Goal: Task Accomplishment & Management: Manage account settings

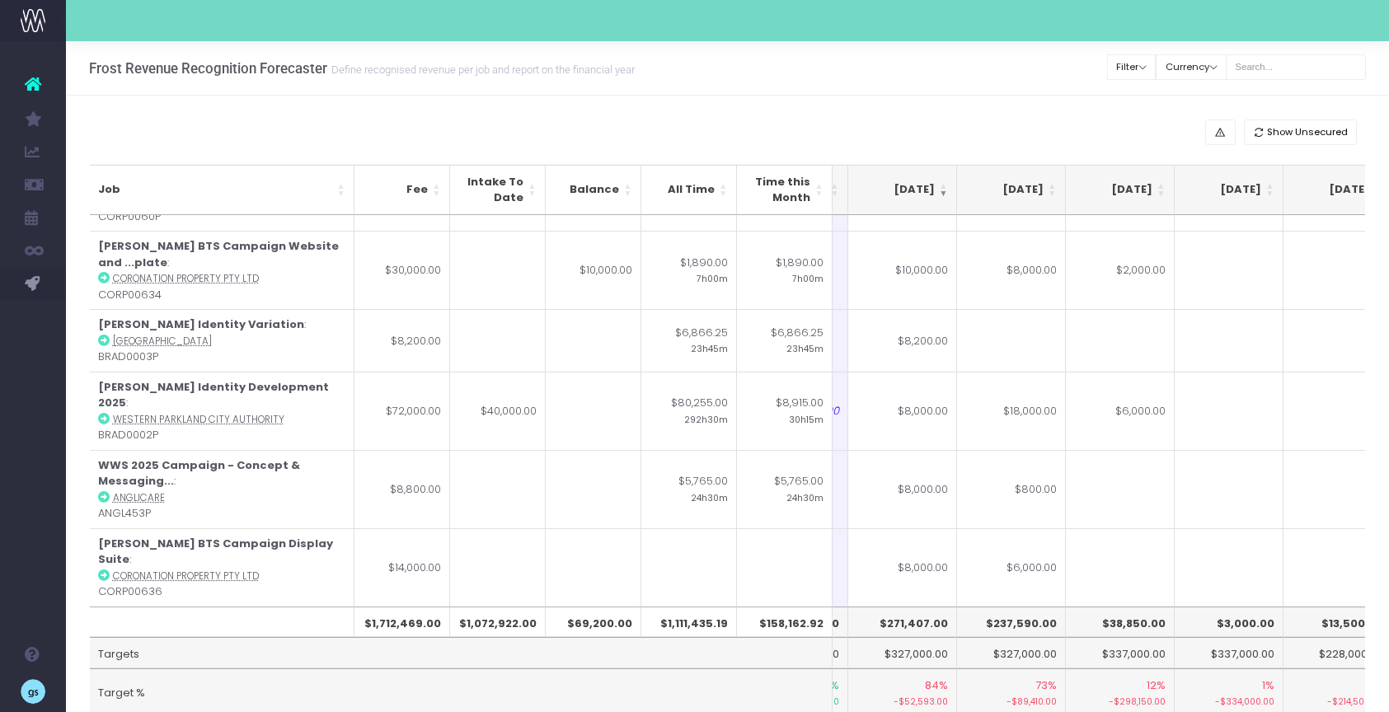
scroll to position [0, 312]
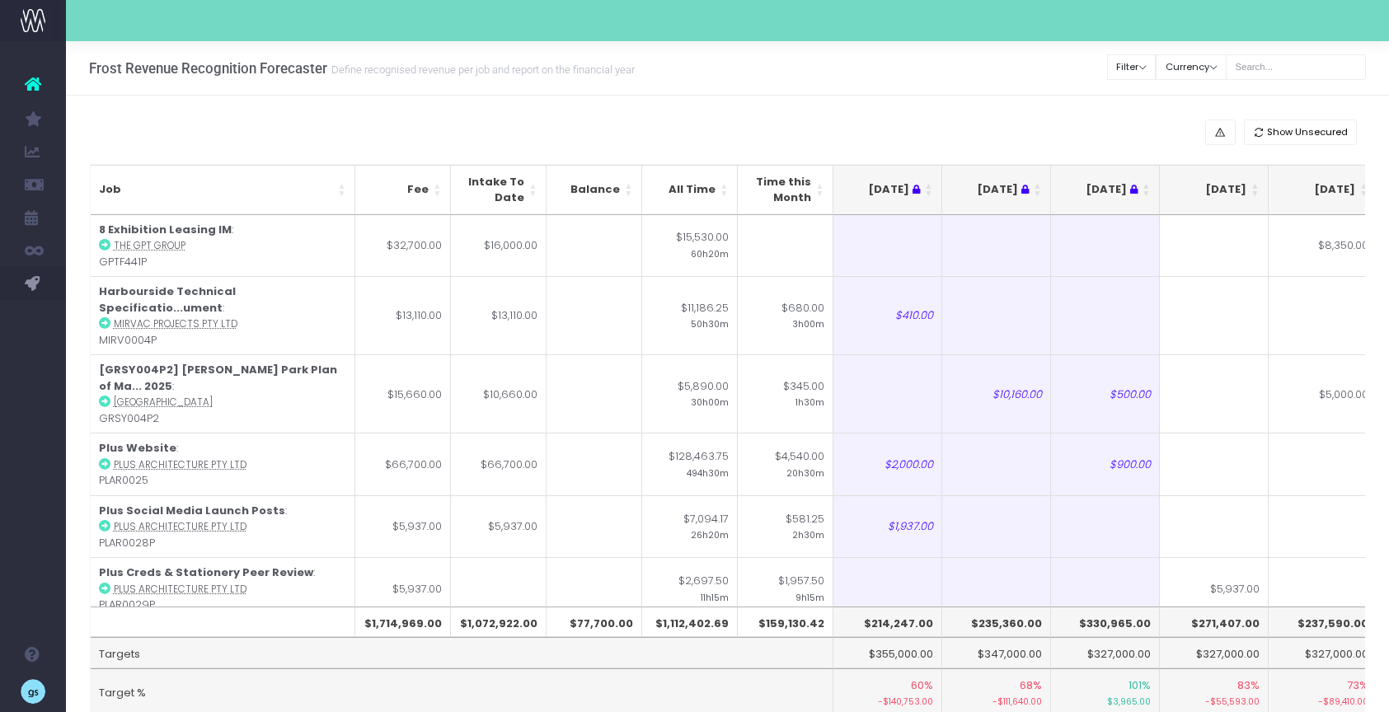
click at [1257, 186] on th "[DATE]" at bounding box center [1214, 190] width 109 height 50
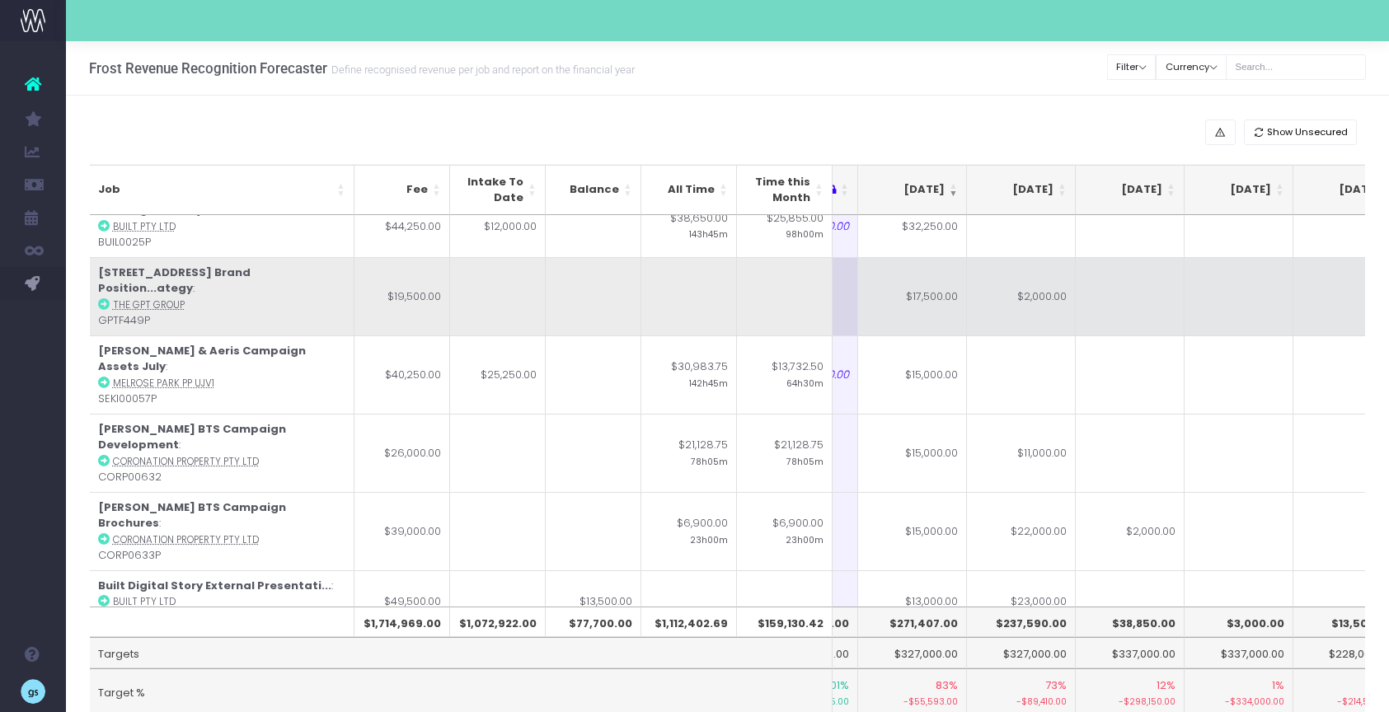
scroll to position [83, 302]
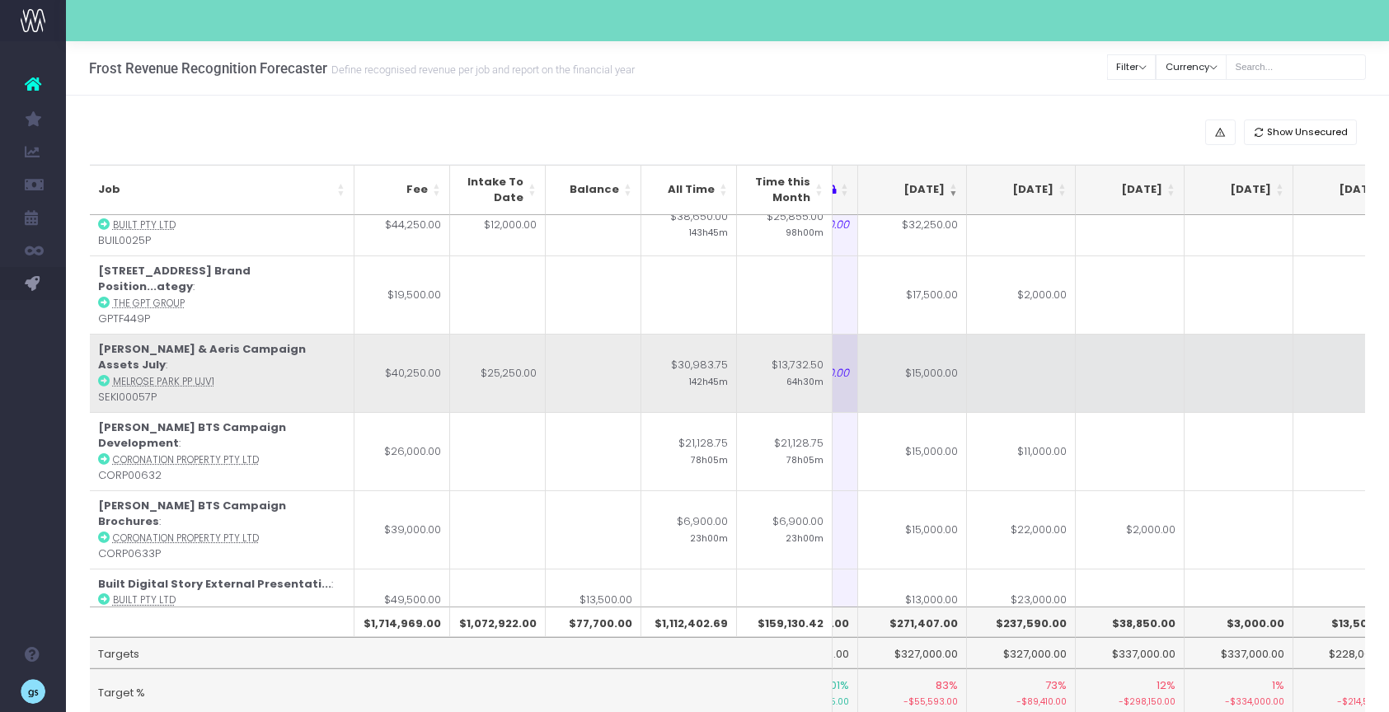
click at [106, 375] on icon at bounding box center [104, 381] width 12 height 12
click at [101, 375] on icon at bounding box center [104, 381] width 12 height 12
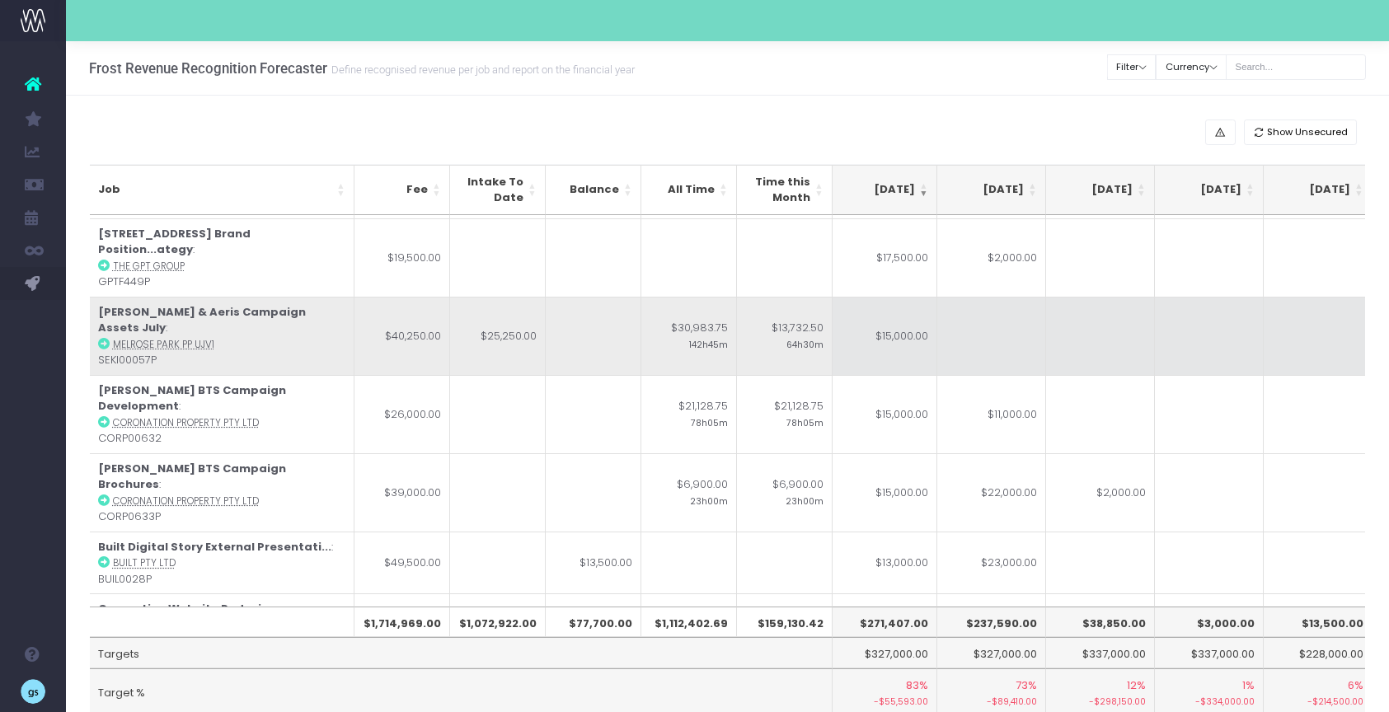
scroll to position [120, 327]
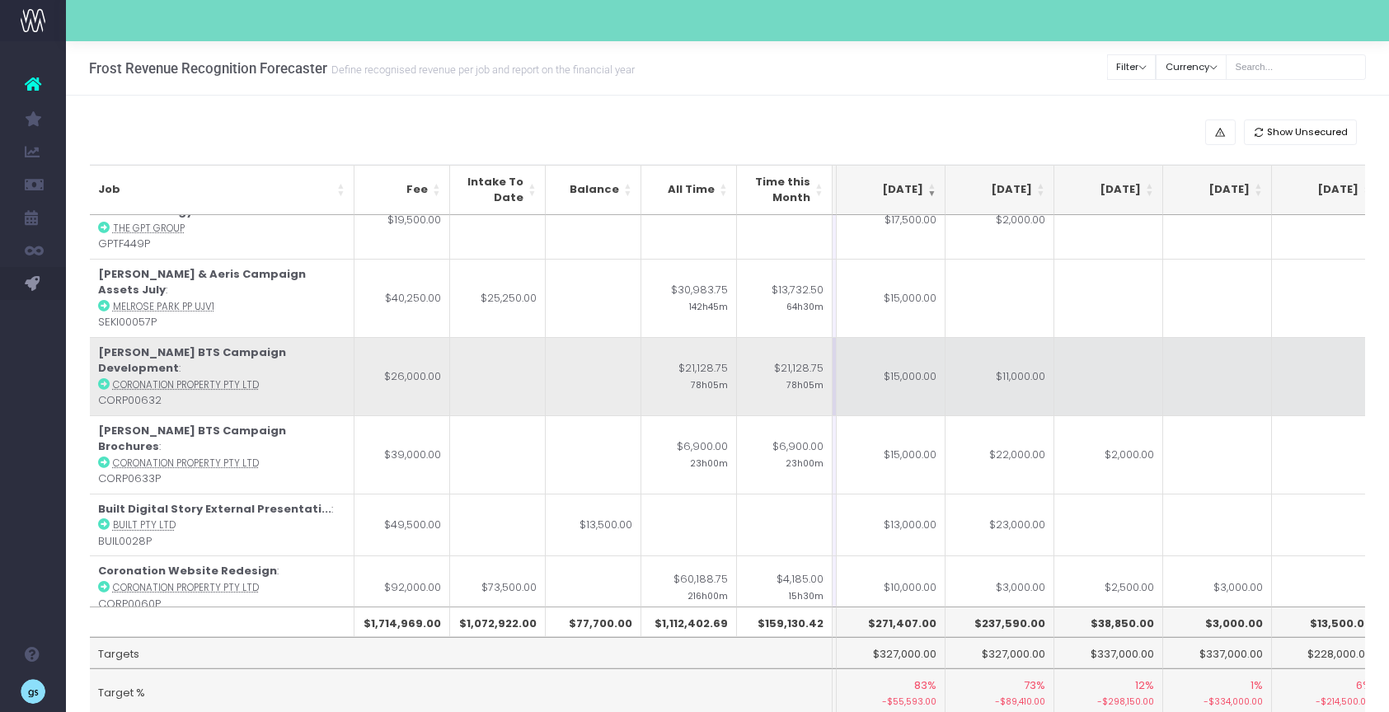
click at [105, 378] on icon at bounding box center [104, 384] width 12 height 12
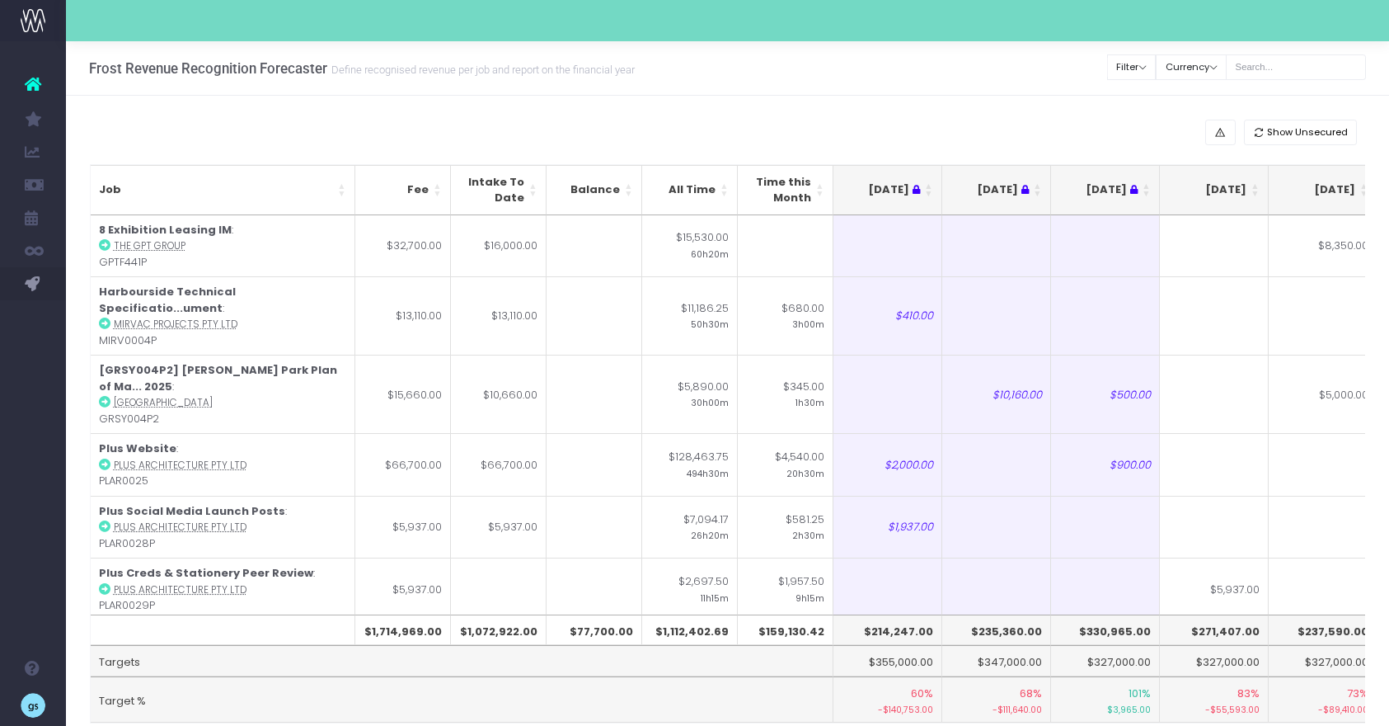
click at [1256, 184] on th "[DATE]" at bounding box center [1214, 190] width 109 height 50
click at [1257, 184] on th "[DATE]" at bounding box center [1214, 190] width 109 height 50
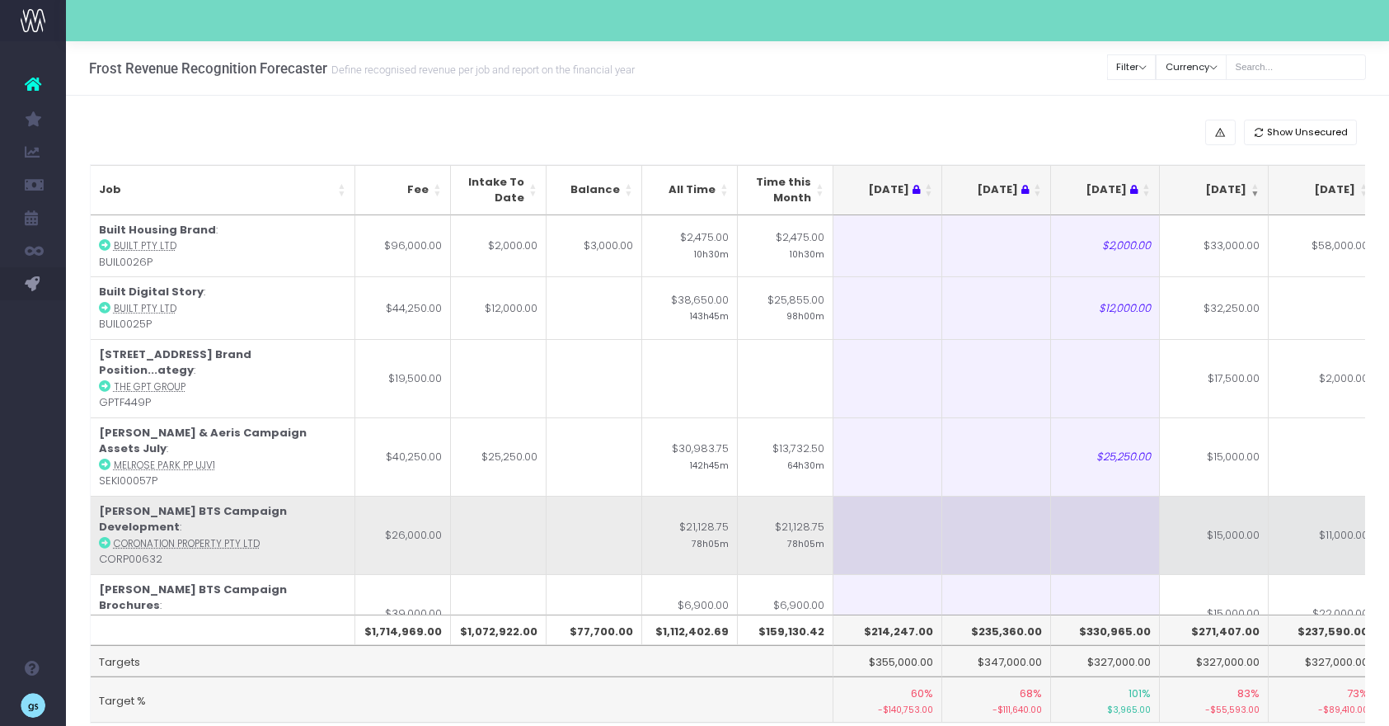
click at [107, 537] on icon at bounding box center [105, 543] width 12 height 12
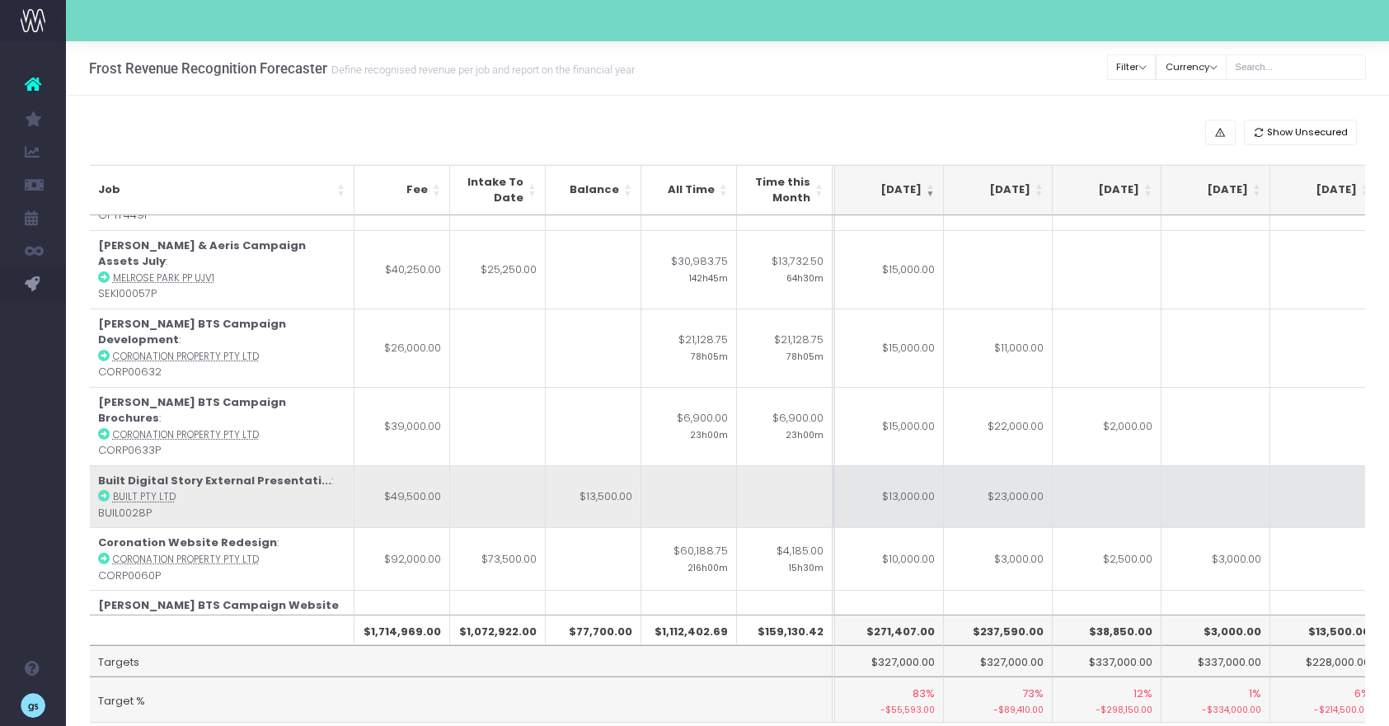
click at [131, 490] on abbr "Built Pty Ltd" at bounding box center [144, 496] width 63 height 13
click at [103, 490] on icon at bounding box center [104, 496] width 12 height 12
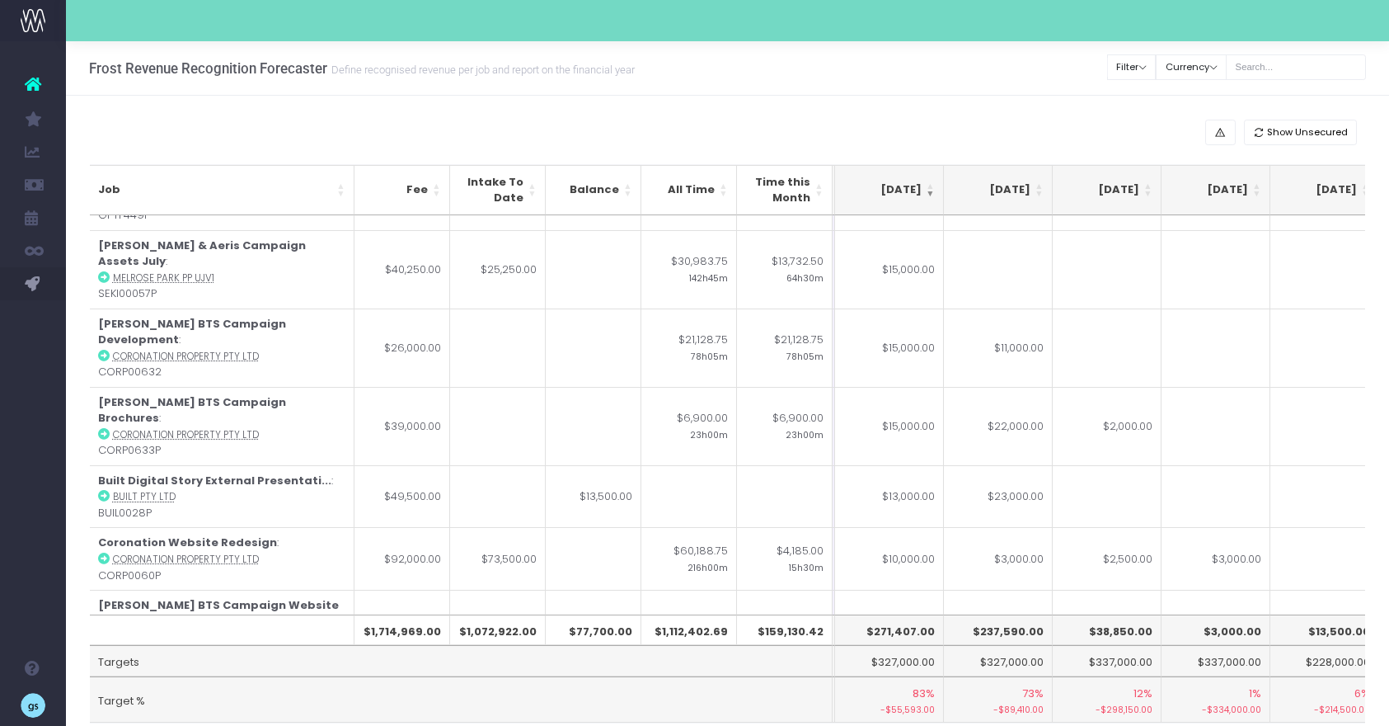
click at [283, 131] on div "Show Unsecured" at bounding box center [728, 133] width 1276 height 26
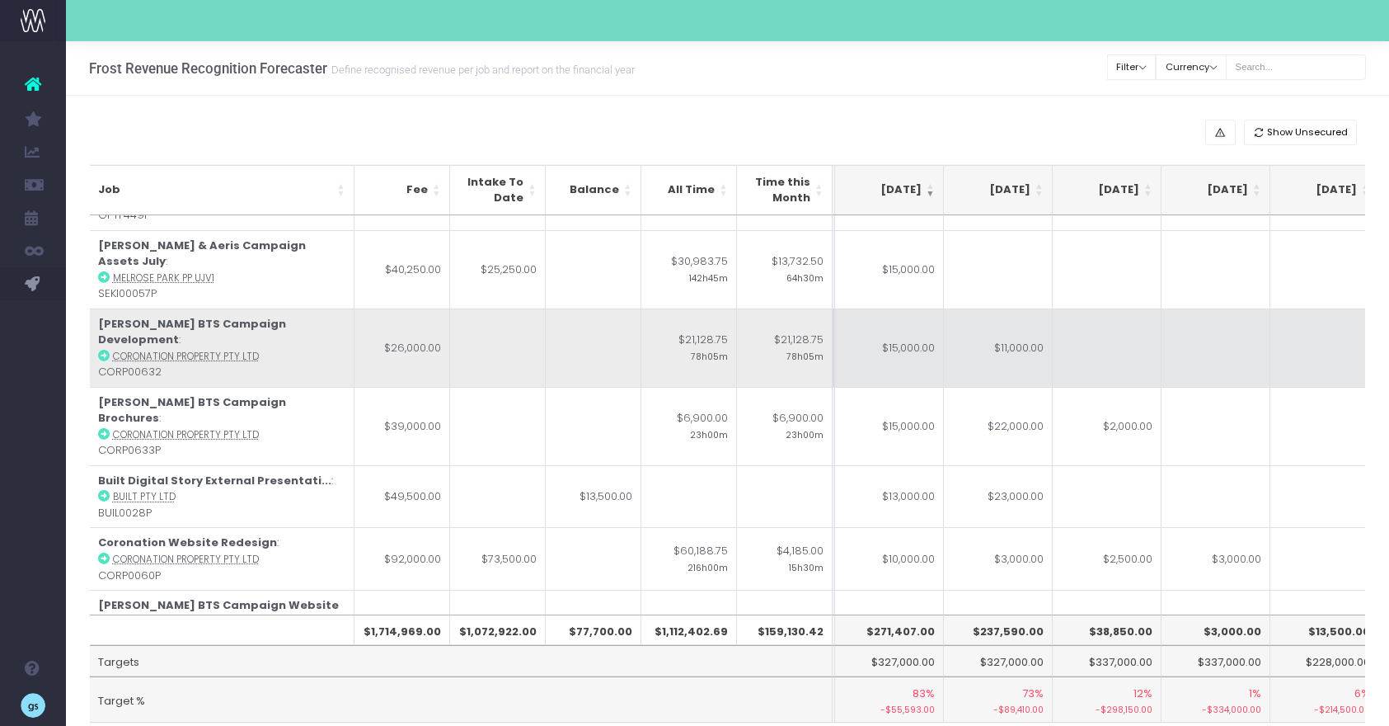
click at [1008, 316] on td "$11,000.00" at bounding box center [998, 347] width 109 height 78
type input "$11,000.00"
click at [1107, 315] on td at bounding box center [1107, 347] width 109 height 78
click at [1030, 308] on td "$11,000.00" at bounding box center [998, 347] width 109 height 78
type input "$11,000.00"
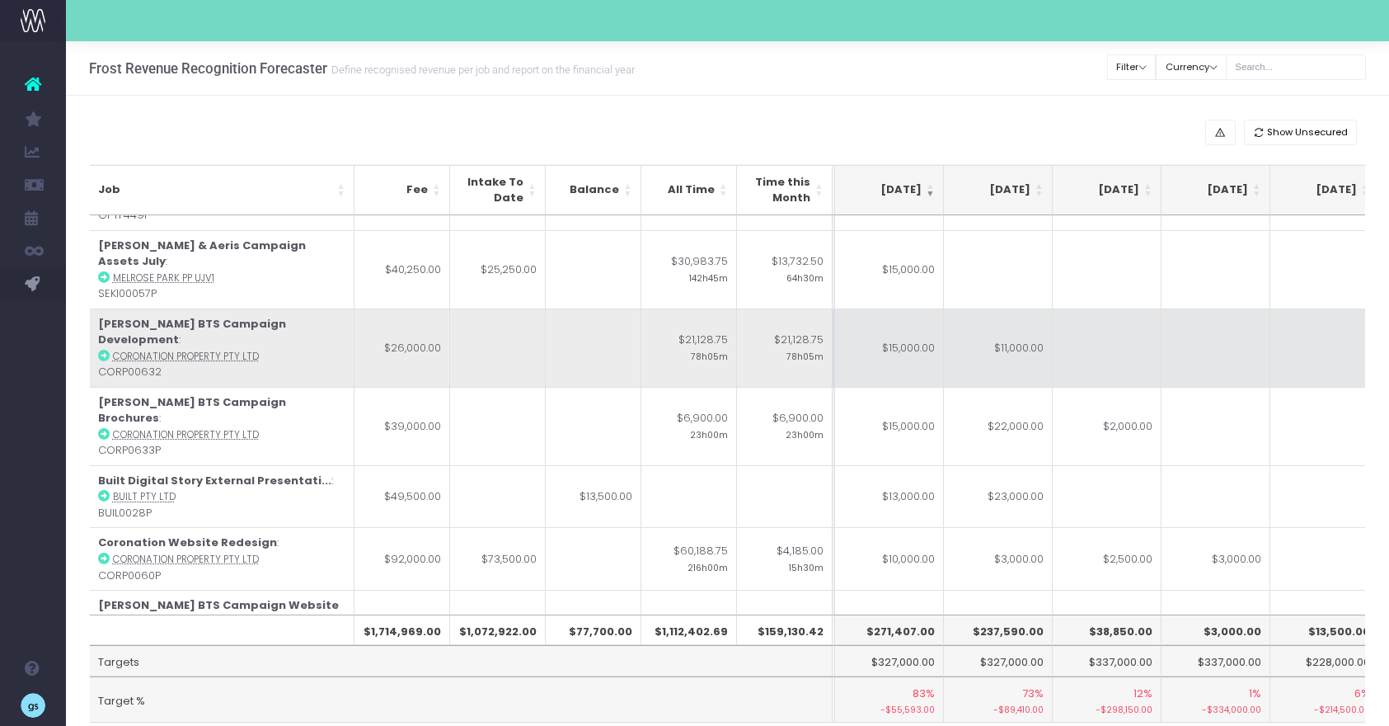
click at [1109, 327] on td at bounding box center [1107, 347] width 109 height 78
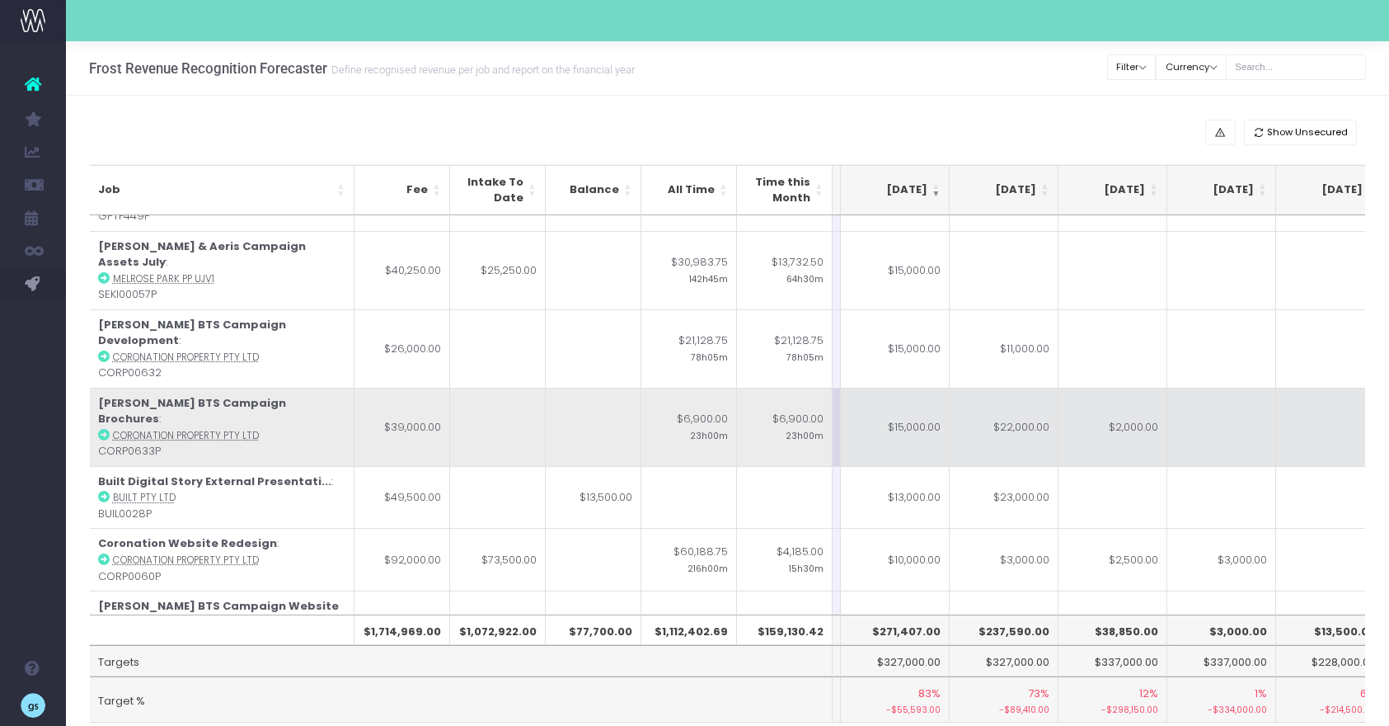
scroll to position [191, 319]
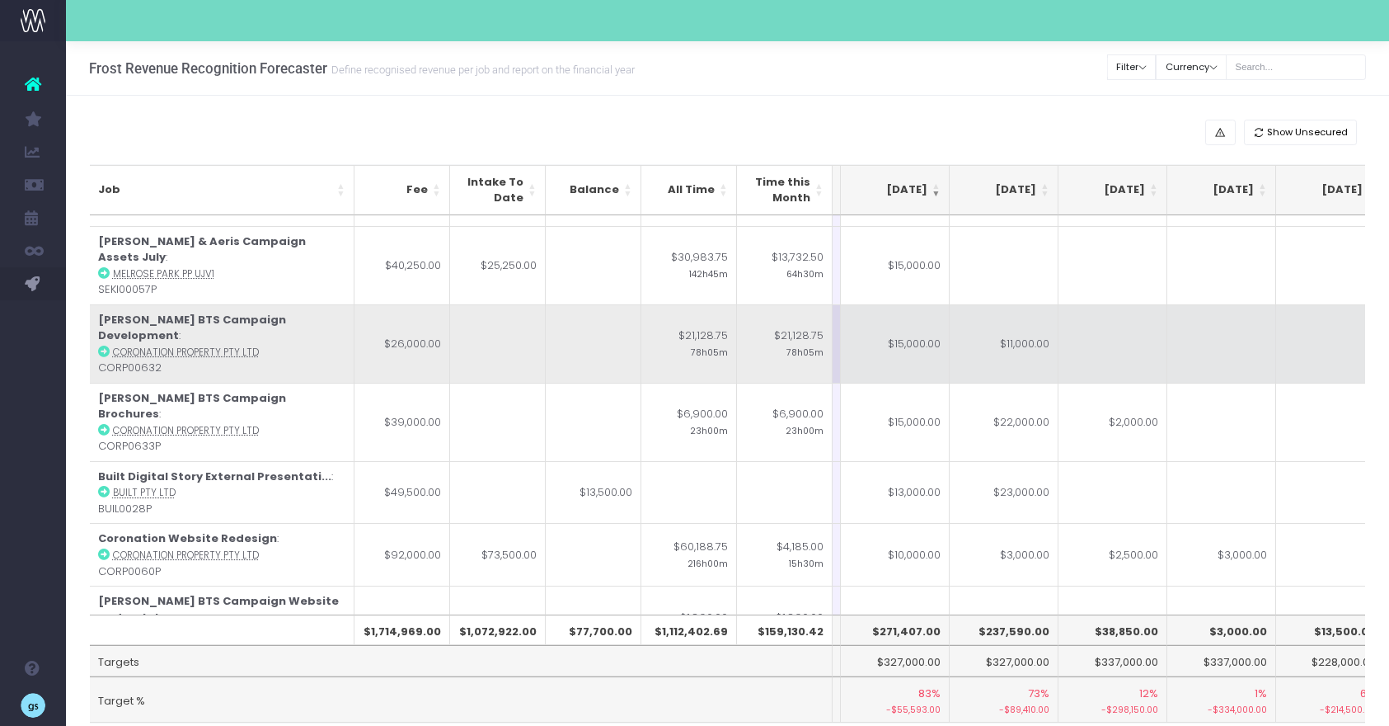
click at [1001, 313] on td "$11,000.00" at bounding box center [1004, 343] width 109 height 78
click at [881, 311] on td "$15,000.00" at bounding box center [895, 343] width 109 height 78
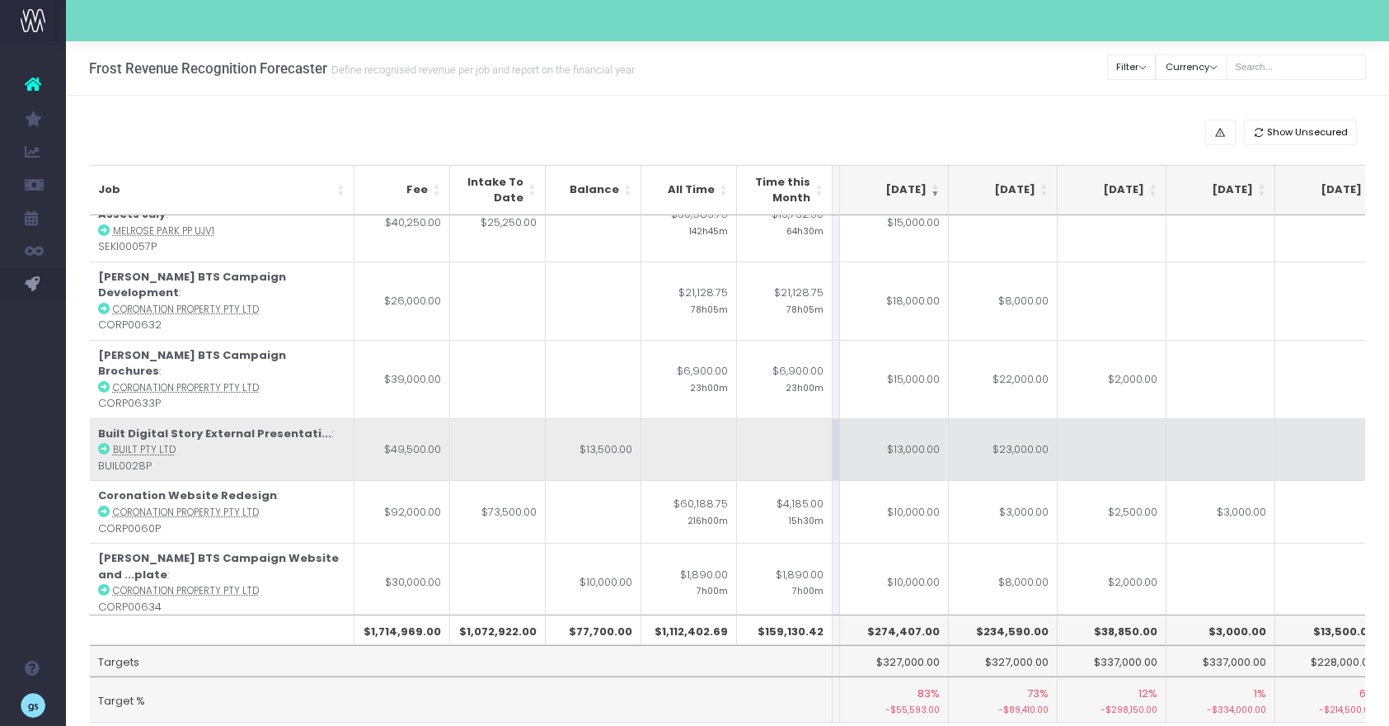
scroll to position [235, 320]
click at [107, 442] on icon at bounding box center [104, 448] width 12 height 12
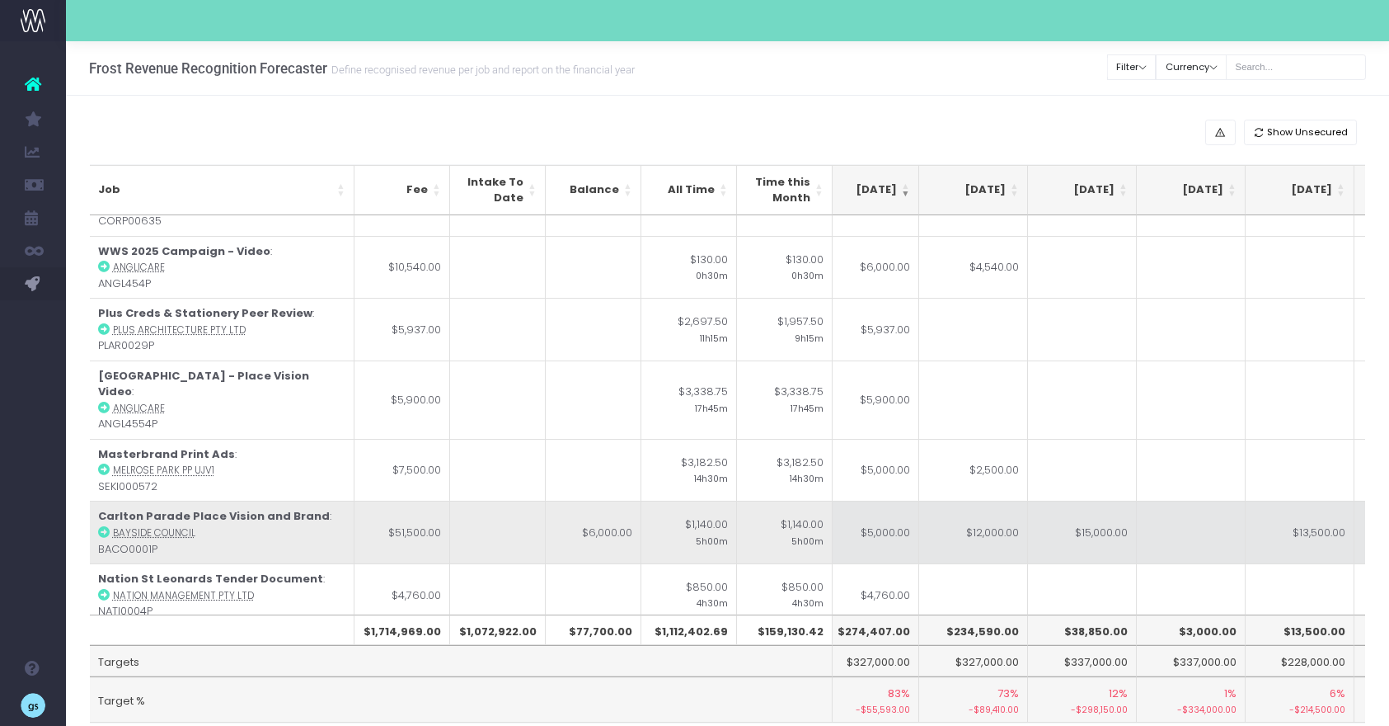
scroll to position [0, 352]
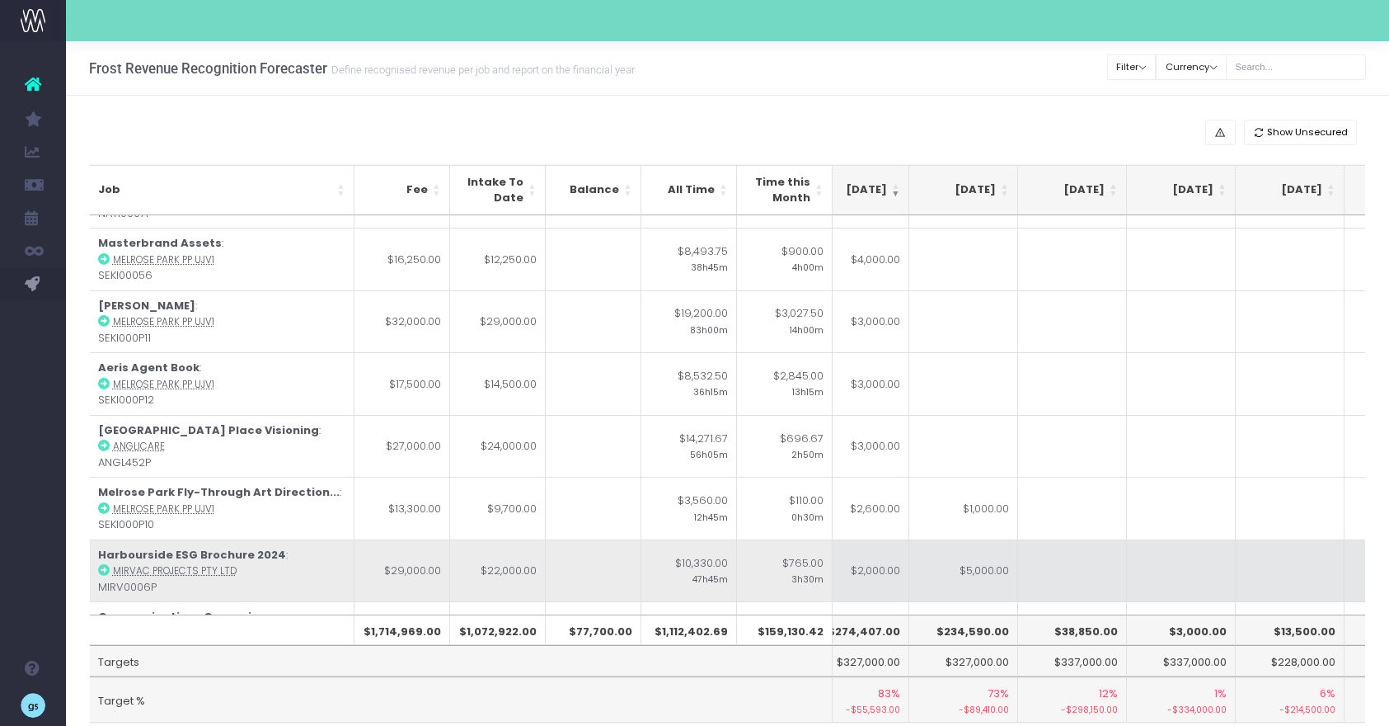
click at [876, 539] on td "$2,000.00" at bounding box center [855, 570] width 109 height 63
click at [983, 539] on td "$5,000.00" at bounding box center [963, 570] width 109 height 63
click at [848, 539] on td "$2,000.00" at bounding box center [855, 570] width 109 height 63
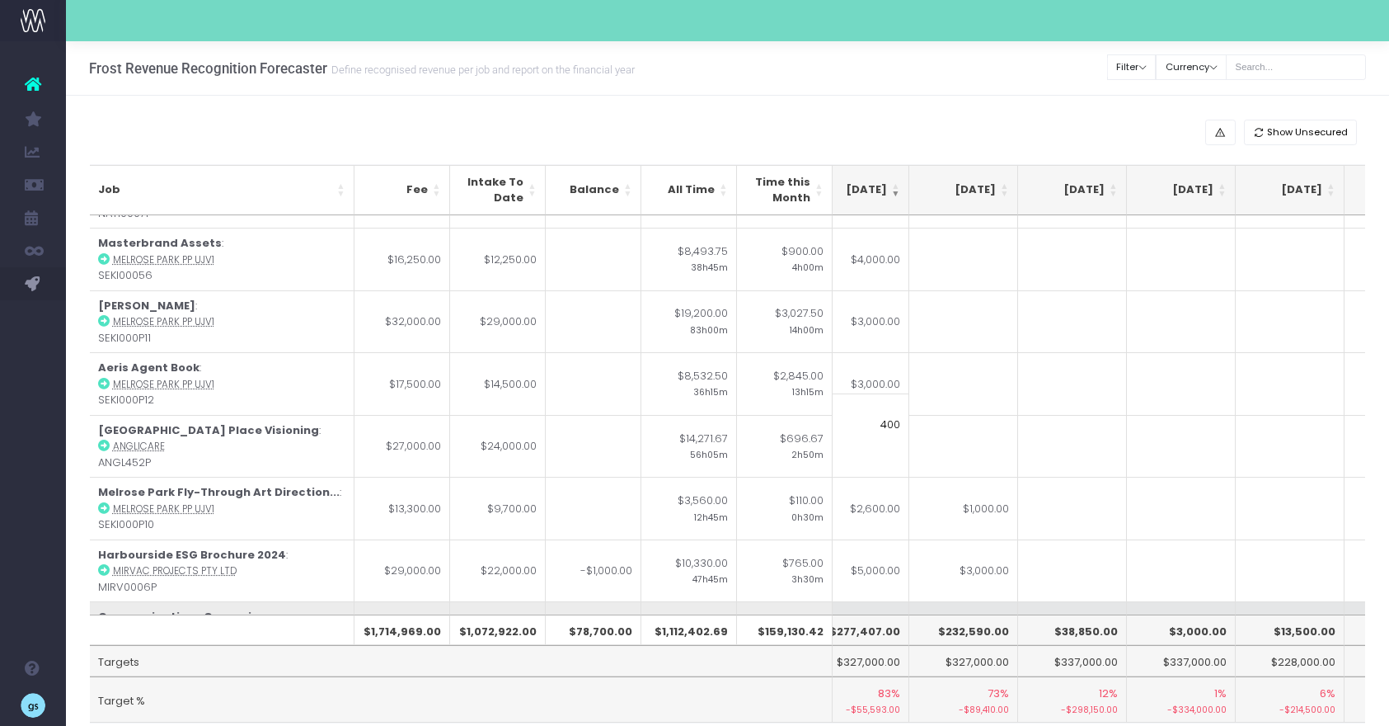
type input "4000"
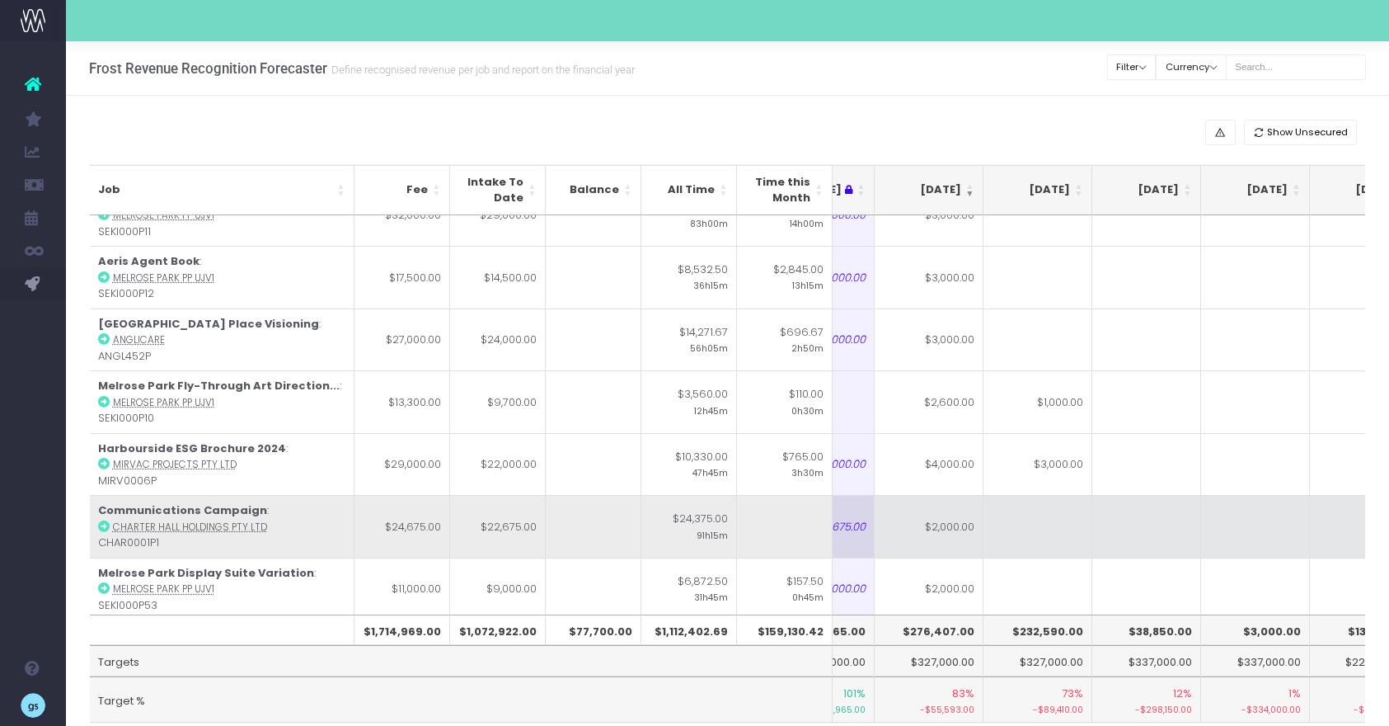
scroll to position [0, 269]
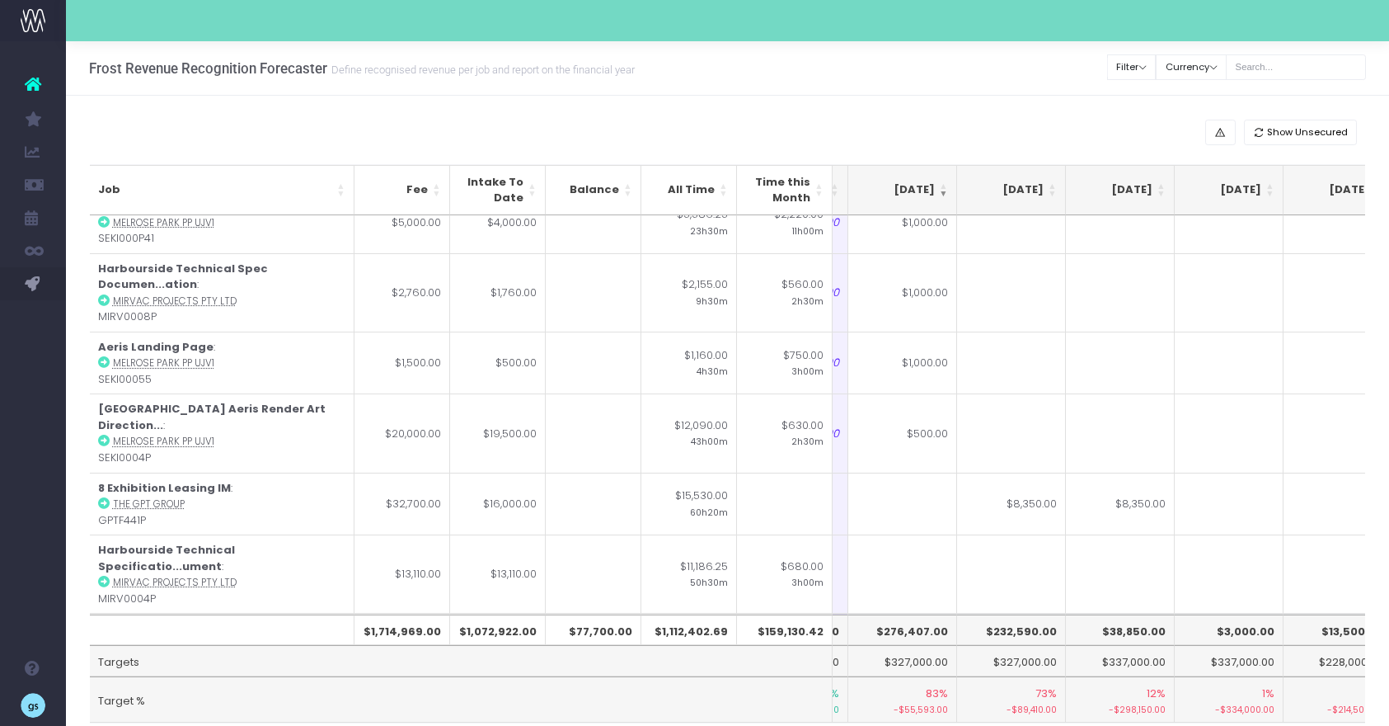
click at [906, 613] on td at bounding box center [902, 652] width 109 height 78
type input "4000"
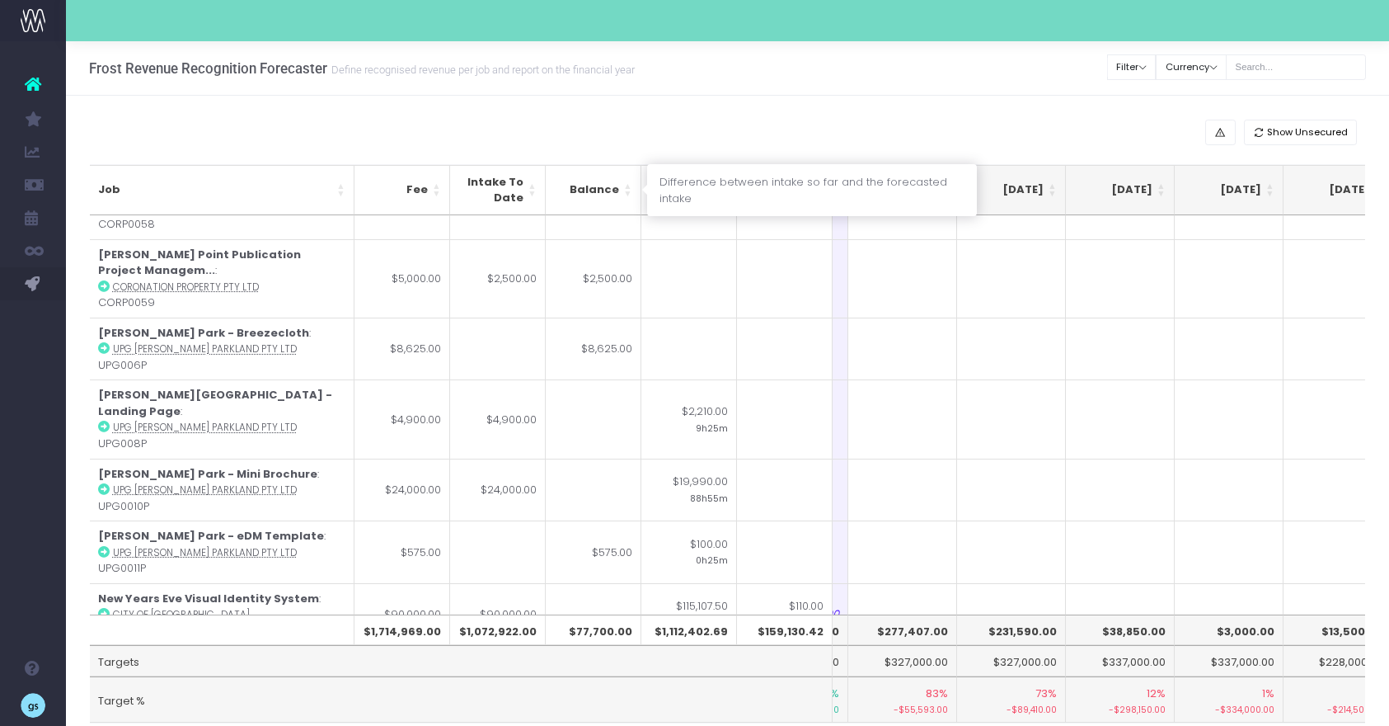
click at [626, 181] on th "Balance" at bounding box center [594, 190] width 96 height 50
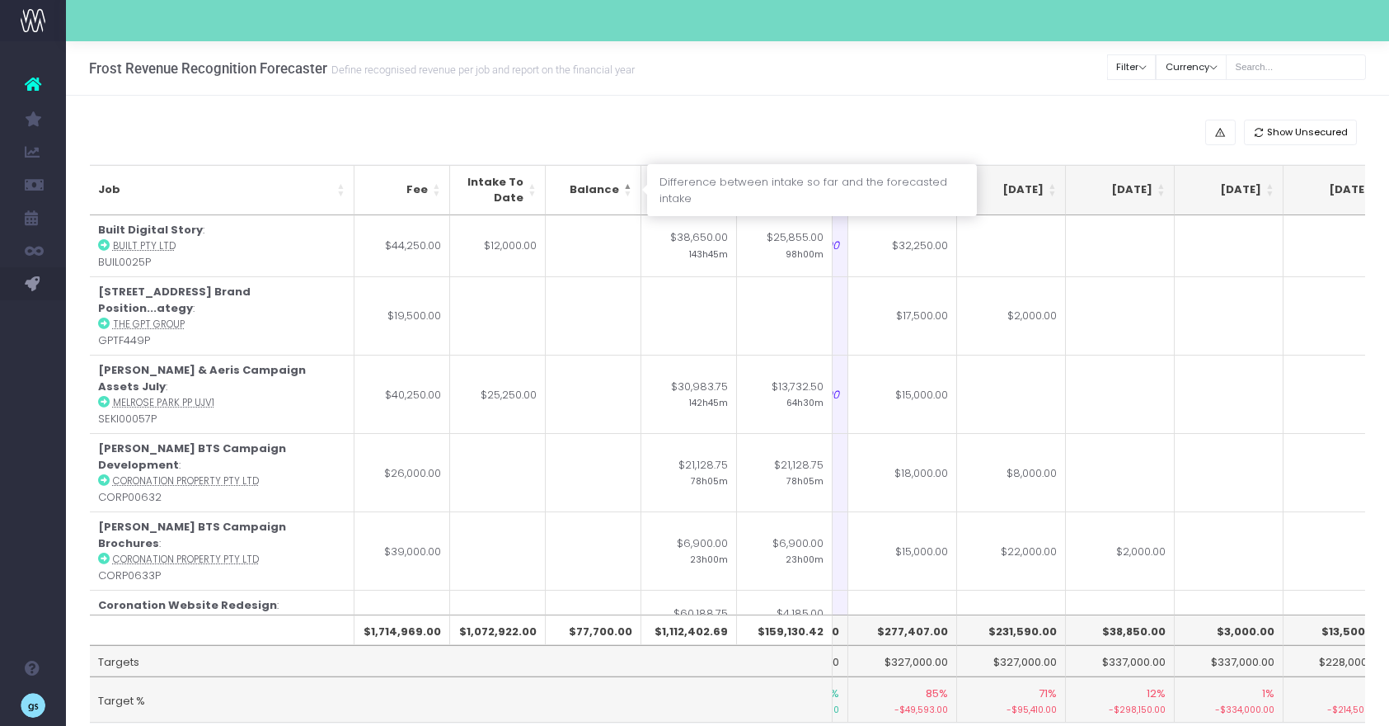
click at [631, 182] on th "Balance" at bounding box center [594, 190] width 96 height 50
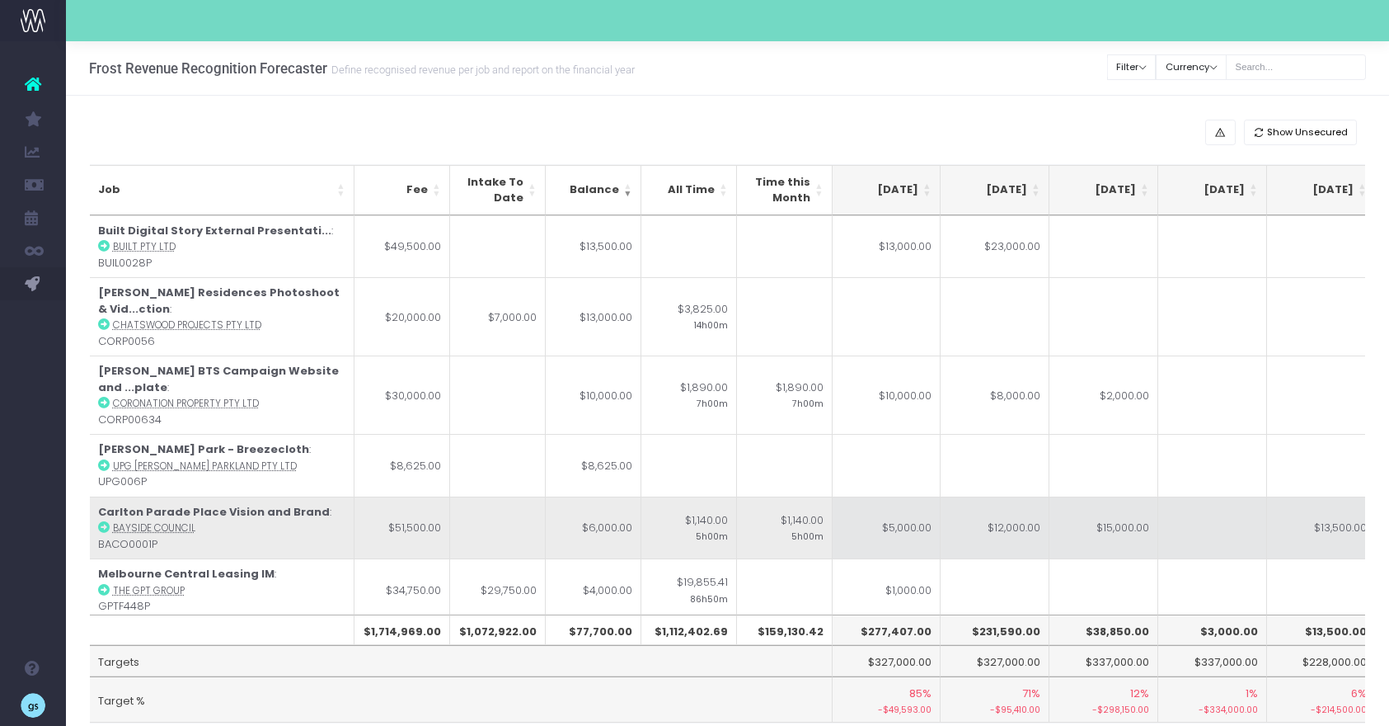
scroll to position [78, 339]
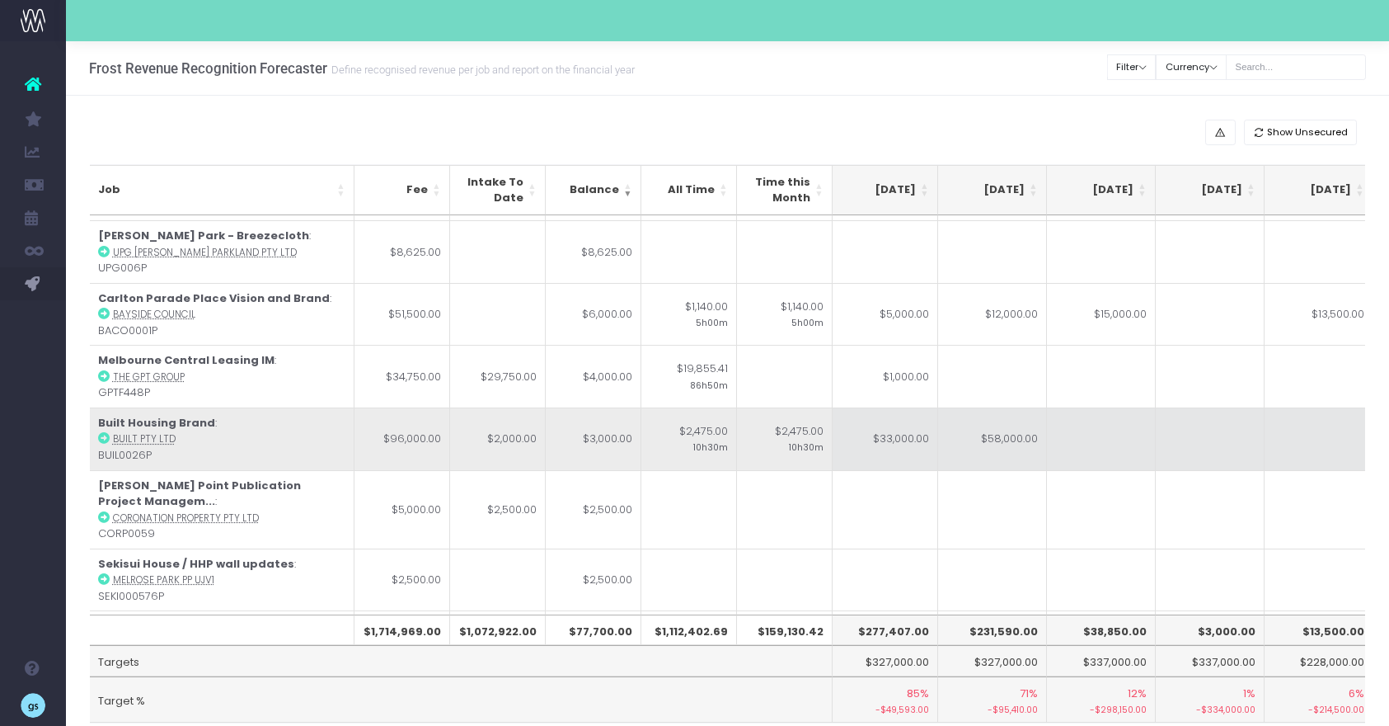
click at [1008, 407] on td "$58,000.00" at bounding box center [992, 438] width 109 height 63
type input "$58,000.00"
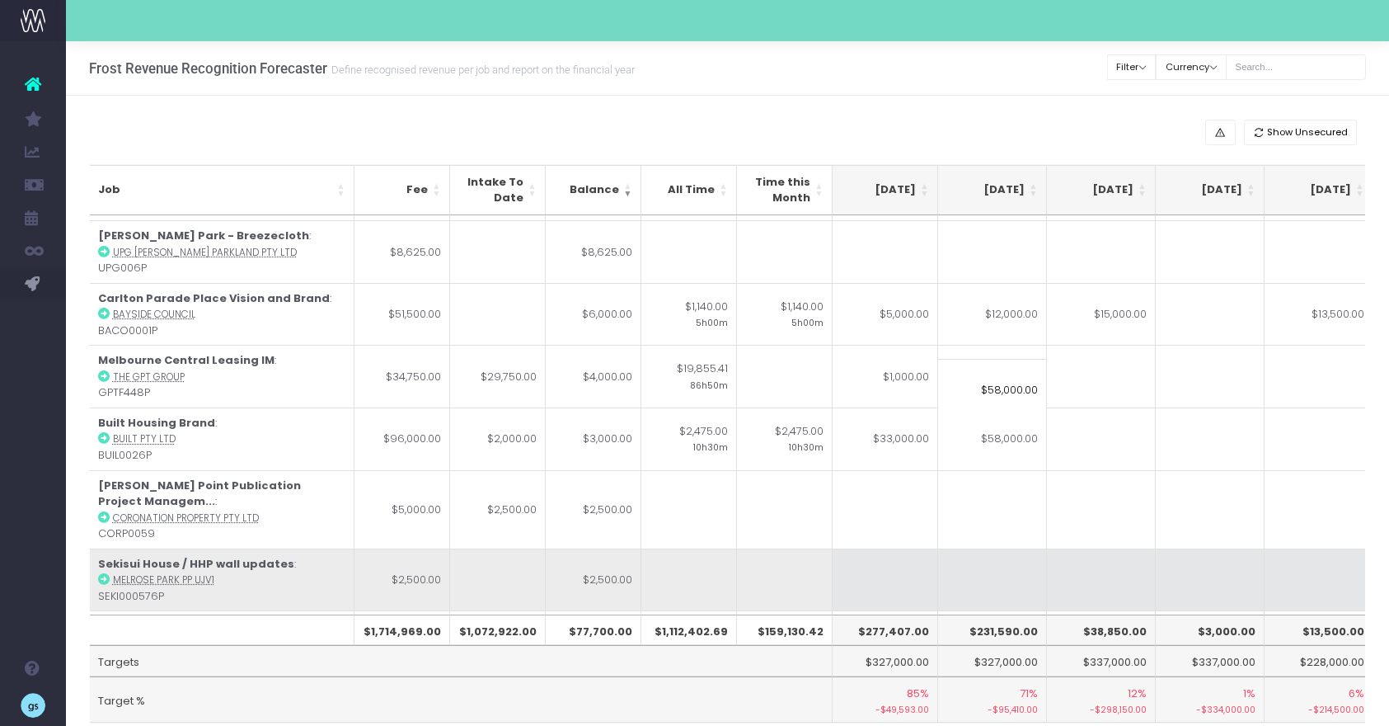
click at [1050, 548] on td at bounding box center [1101, 579] width 109 height 63
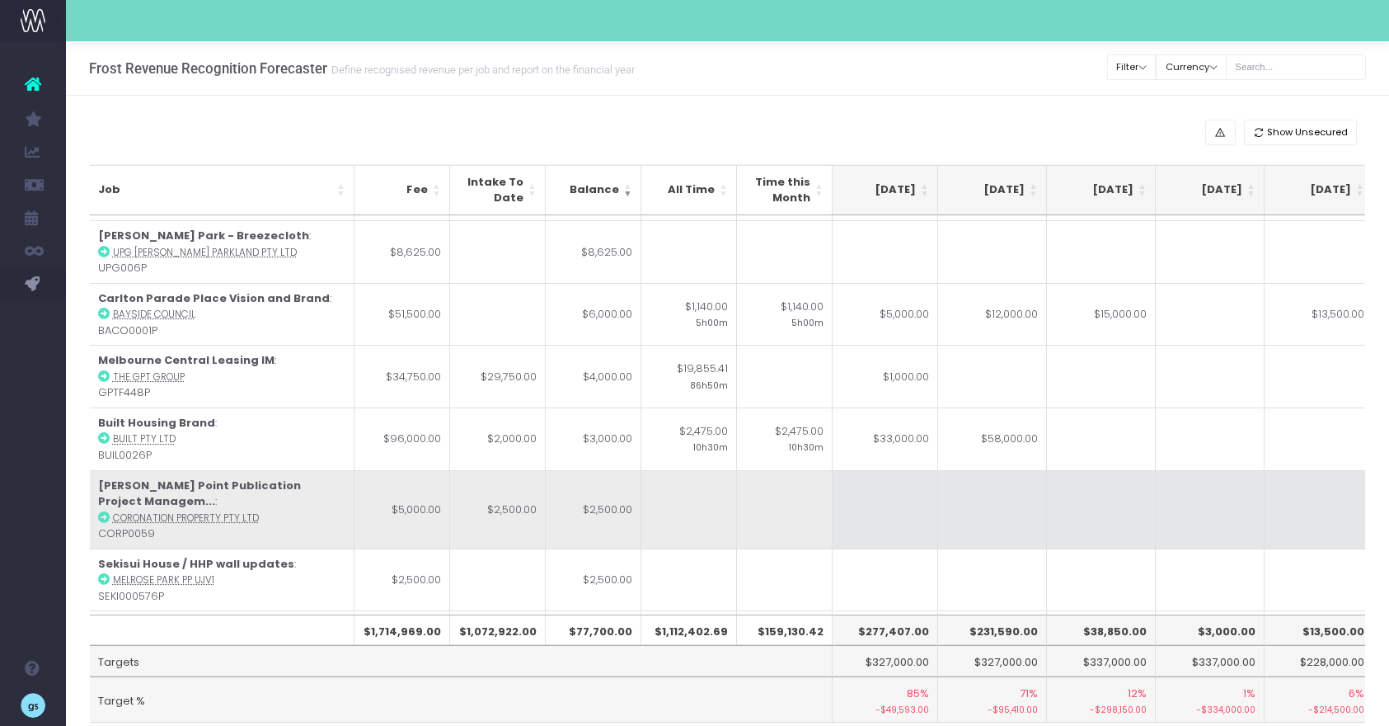
click at [1076, 470] on td at bounding box center [1101, 509] width 109 height 78
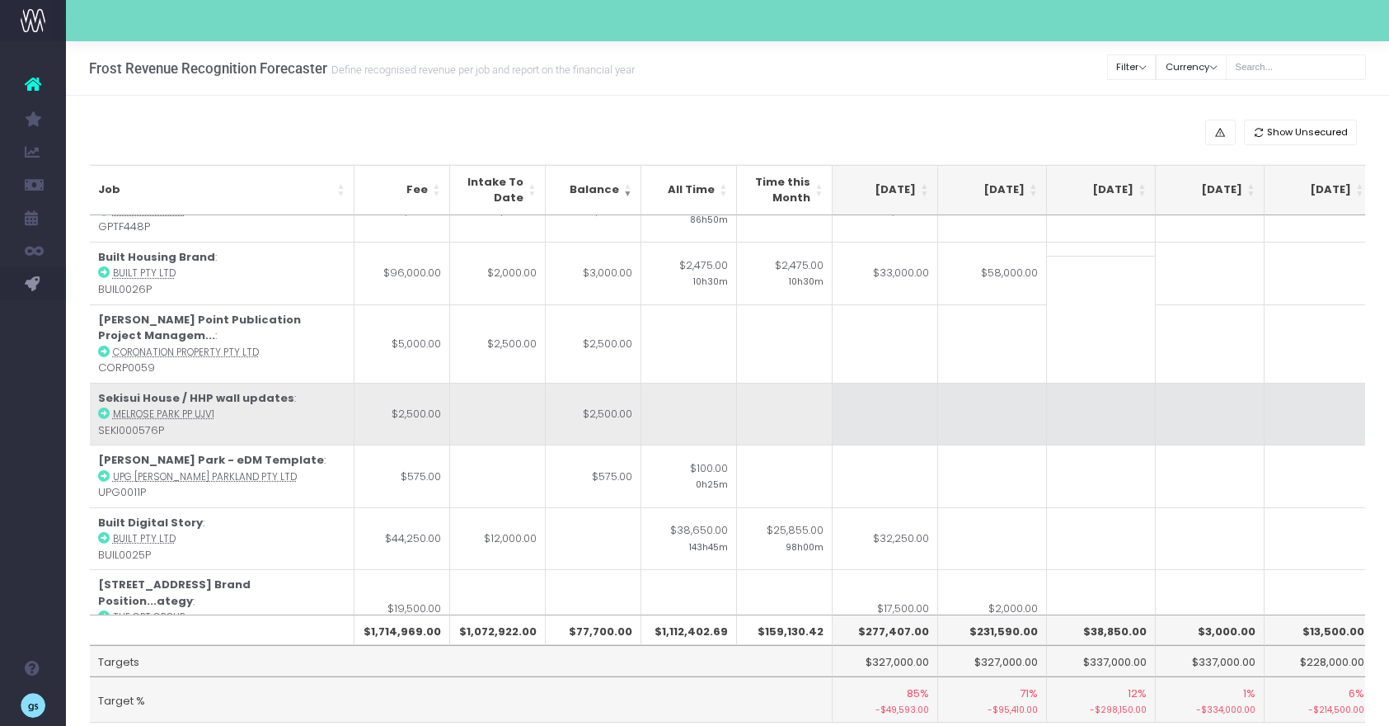
click at [895, 383] on td at bounding box center [883, 414] width 109 height 63
type input "2500"
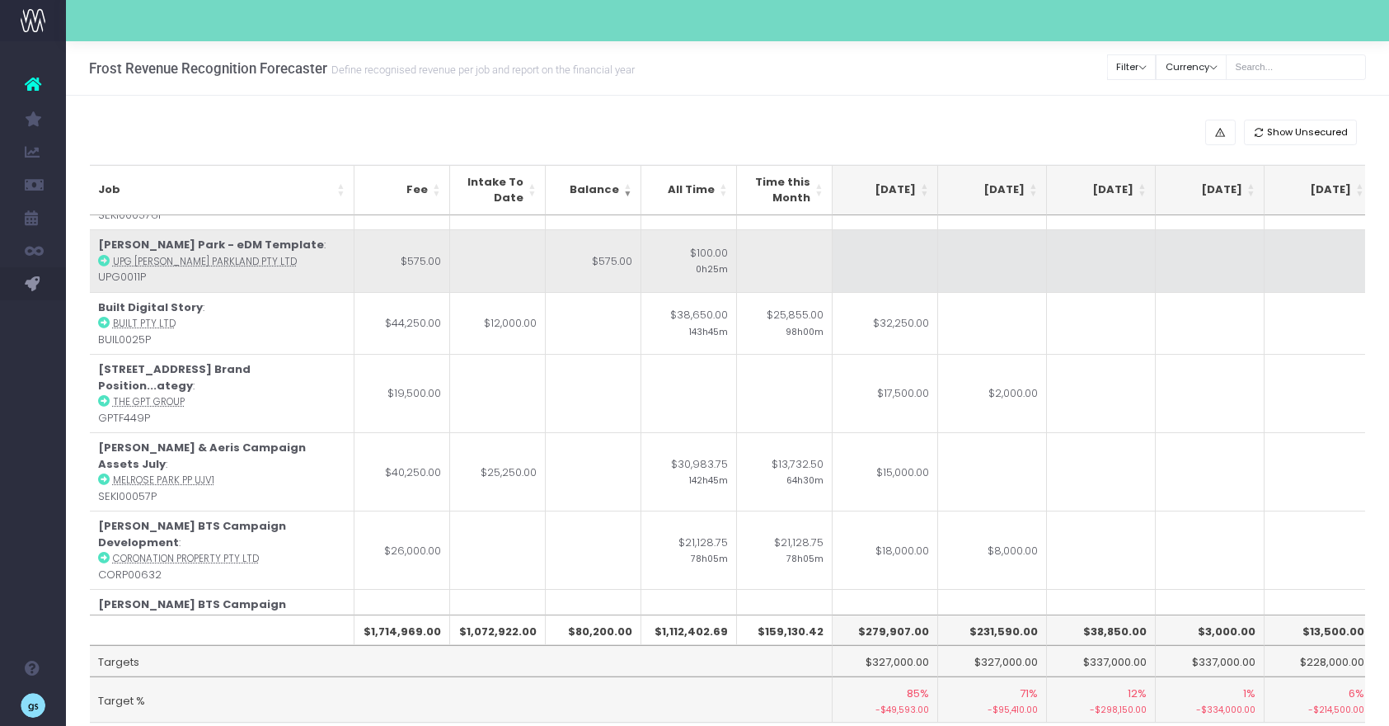
scroll to position [686, 331]
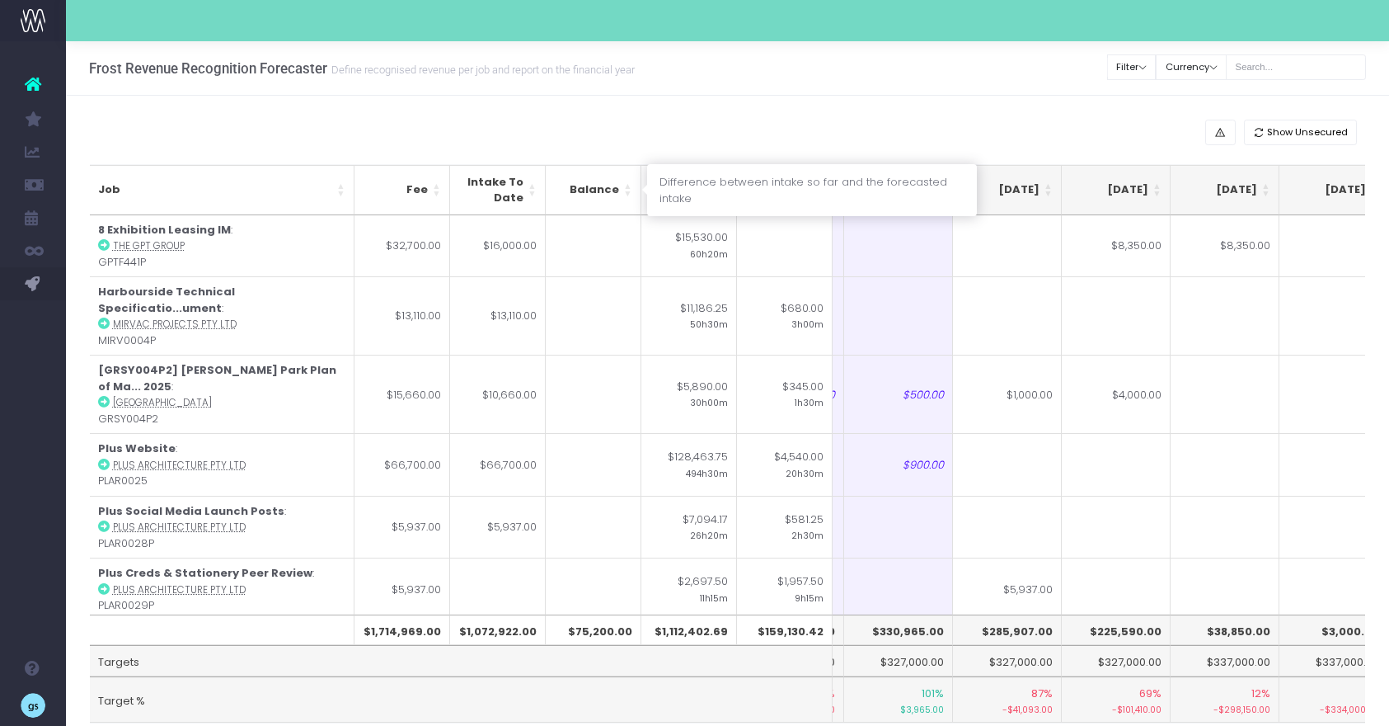
click at [626, 186] on th "Balance" at bounding box center [594, 190] width 96 height 50
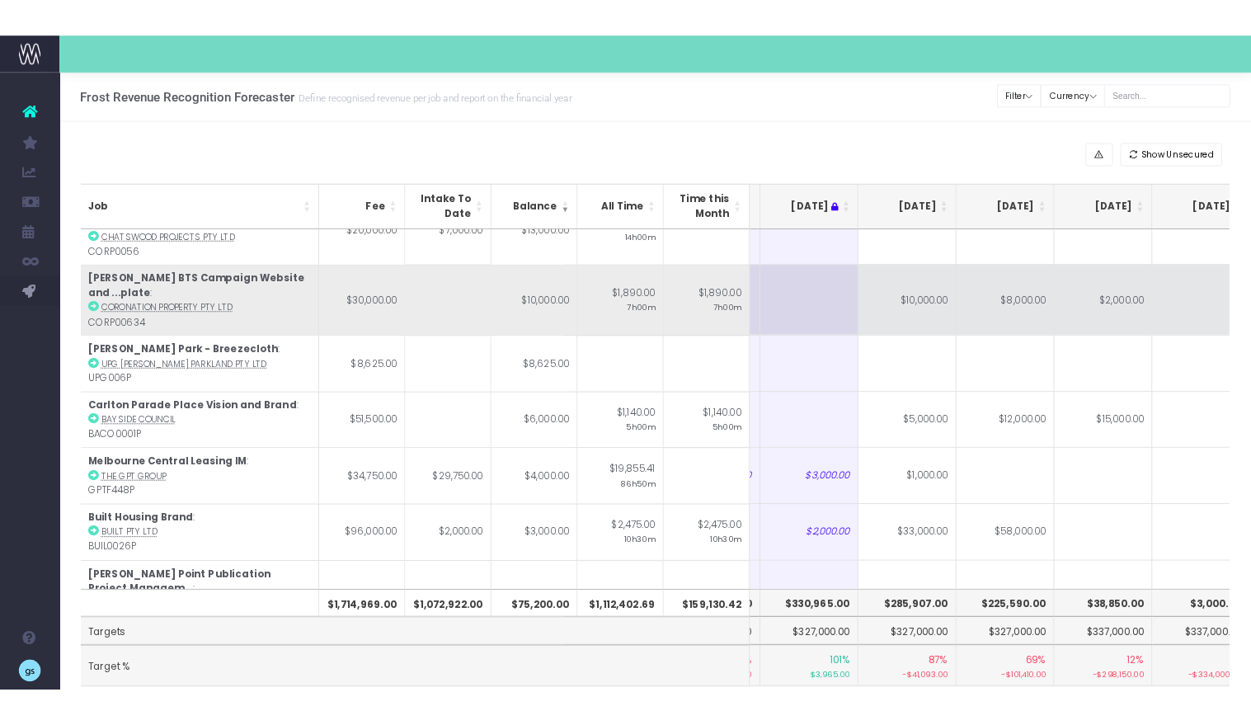
scroll to position [0, 207]
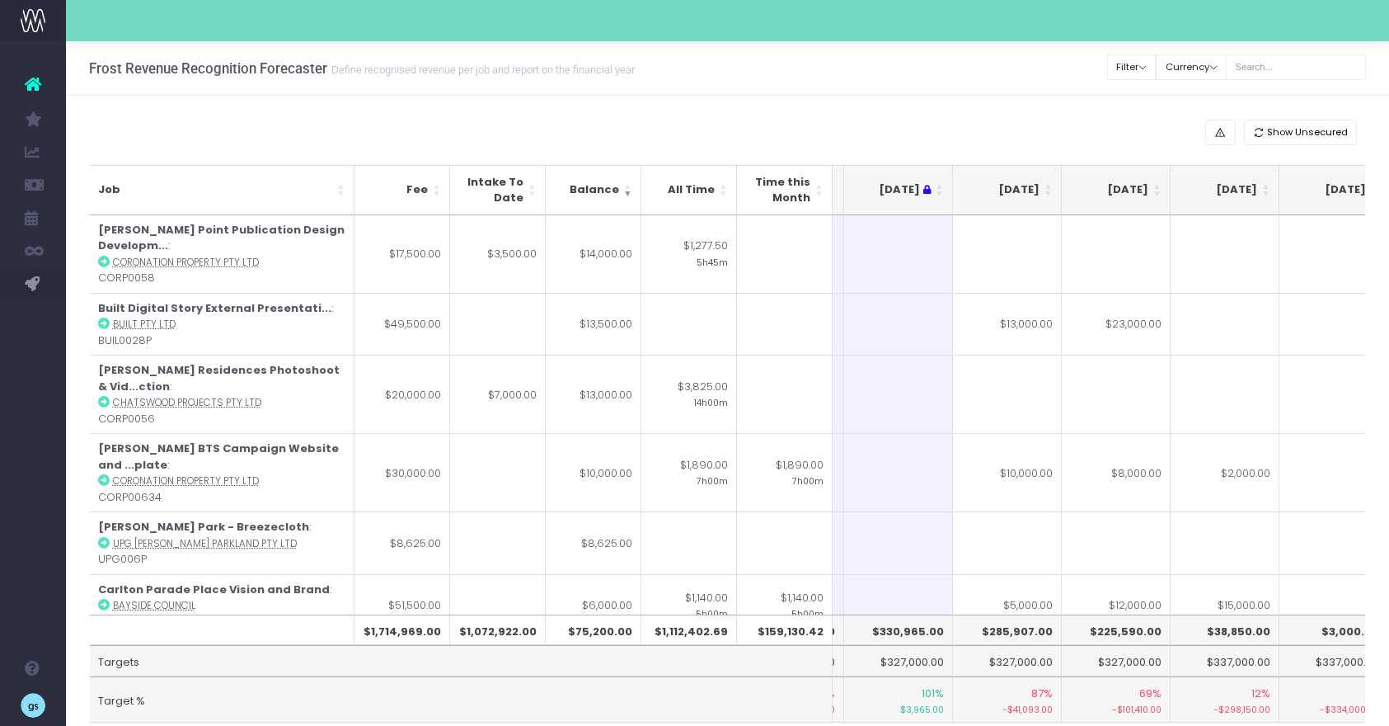
click at [444, 107] on div "Show Unsecured Job Fee Intake To Date Balance All Time Time this Month [DATE] J…" at bounding box center [727, 443] width 1323 height 695
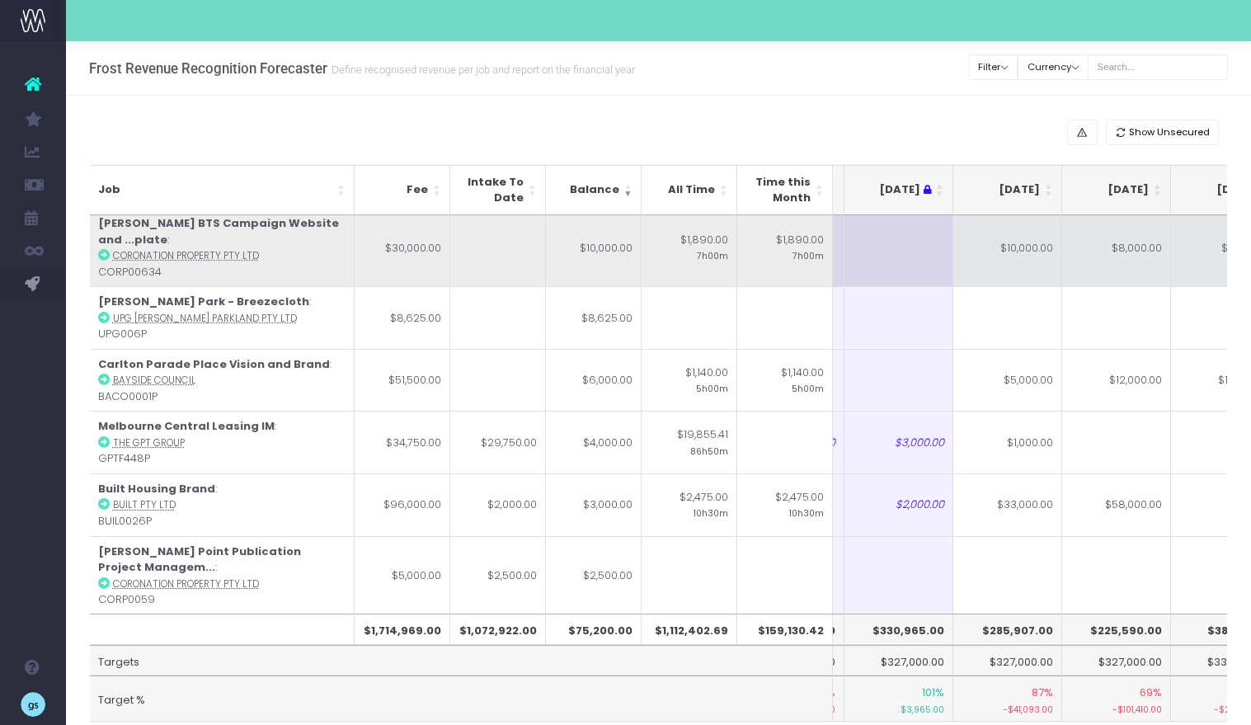
scroll to position [264, 207]
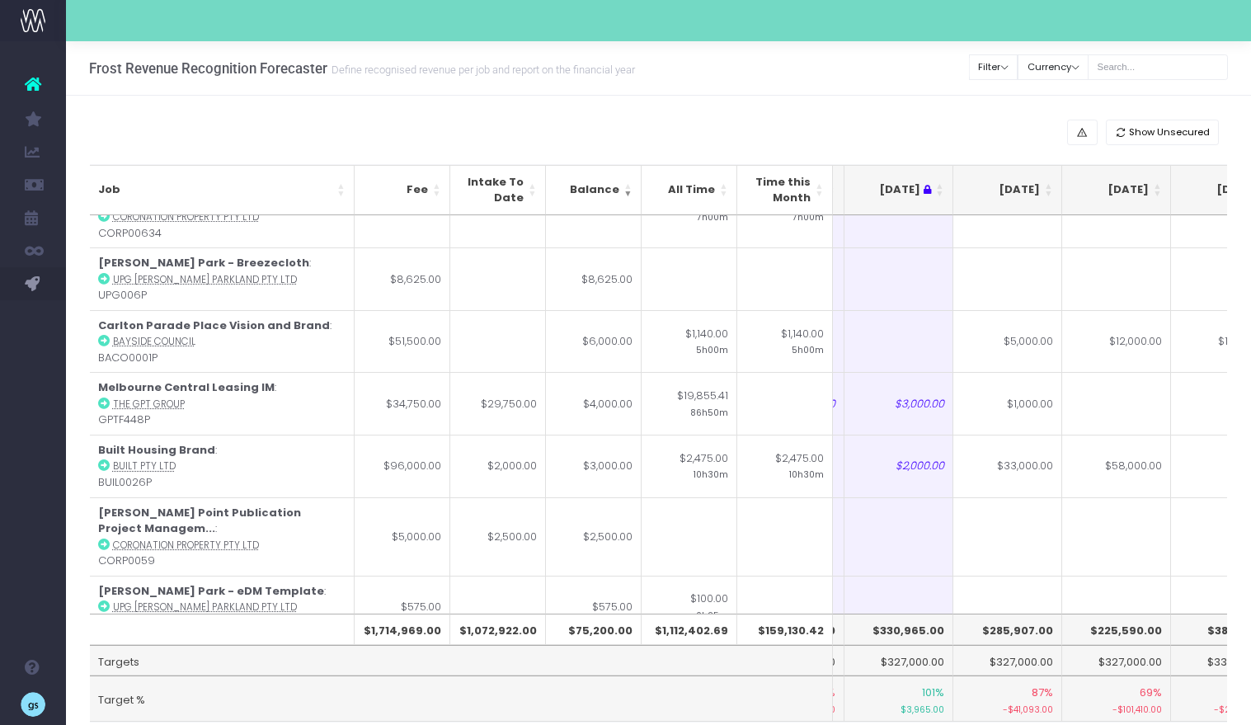
click at [1050, 185] on th "[DATE]" at bounding box center [1007, 190] width 109 height 50
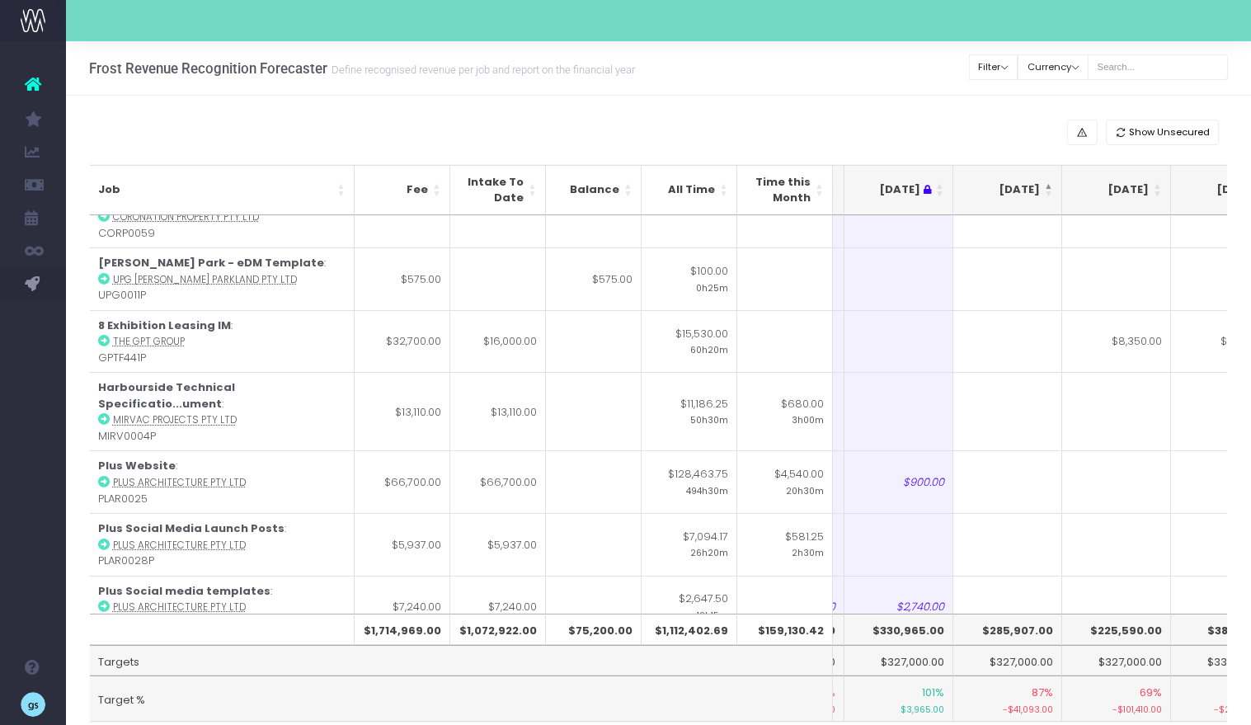
scroll to position [0, 207]
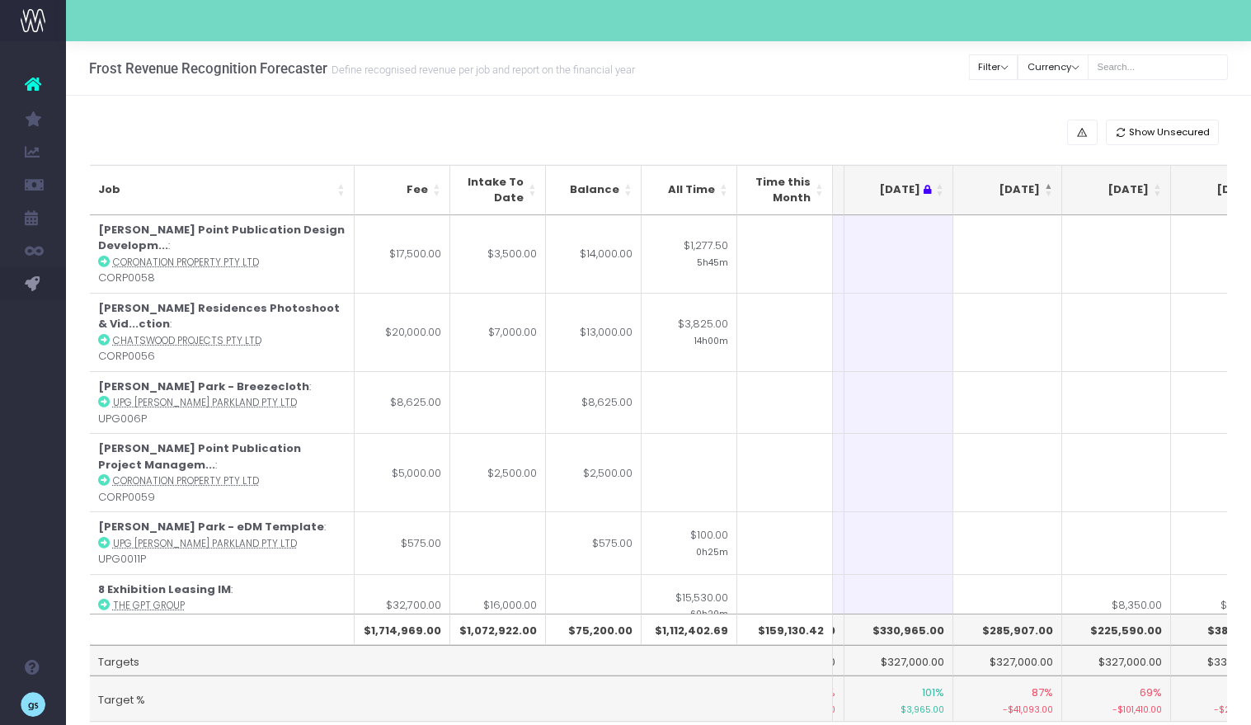
click at [1050, 185] on th "[DATE]" at bounding box center [1007, 190] width 109 height 50
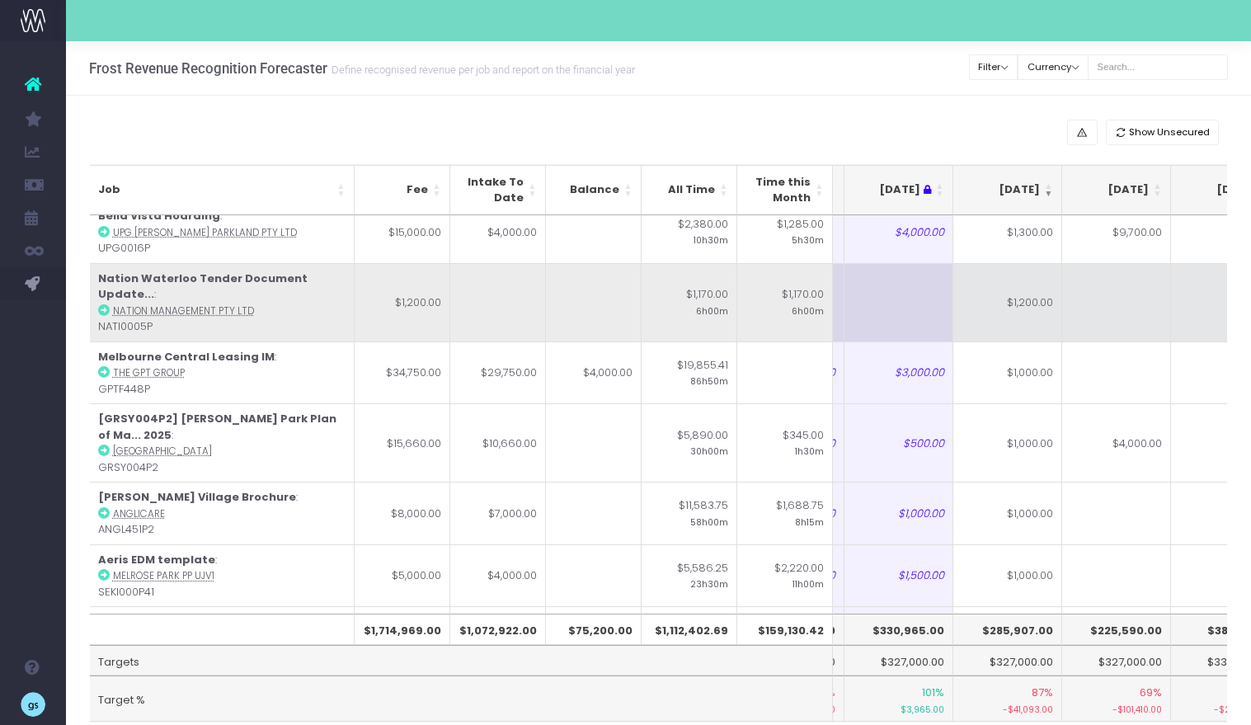
scroll to position [2250, 207]
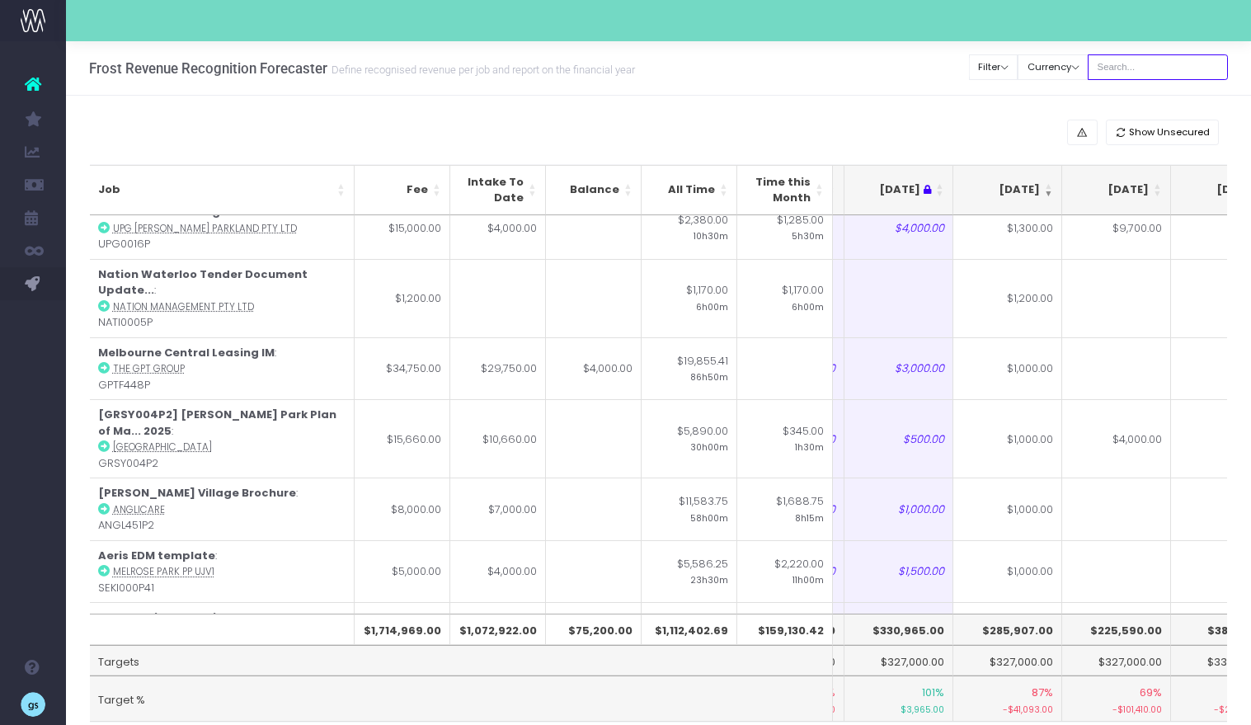
click at [1140, 64] on input "text" at bounding box center [1158, 67] width 140 height 26
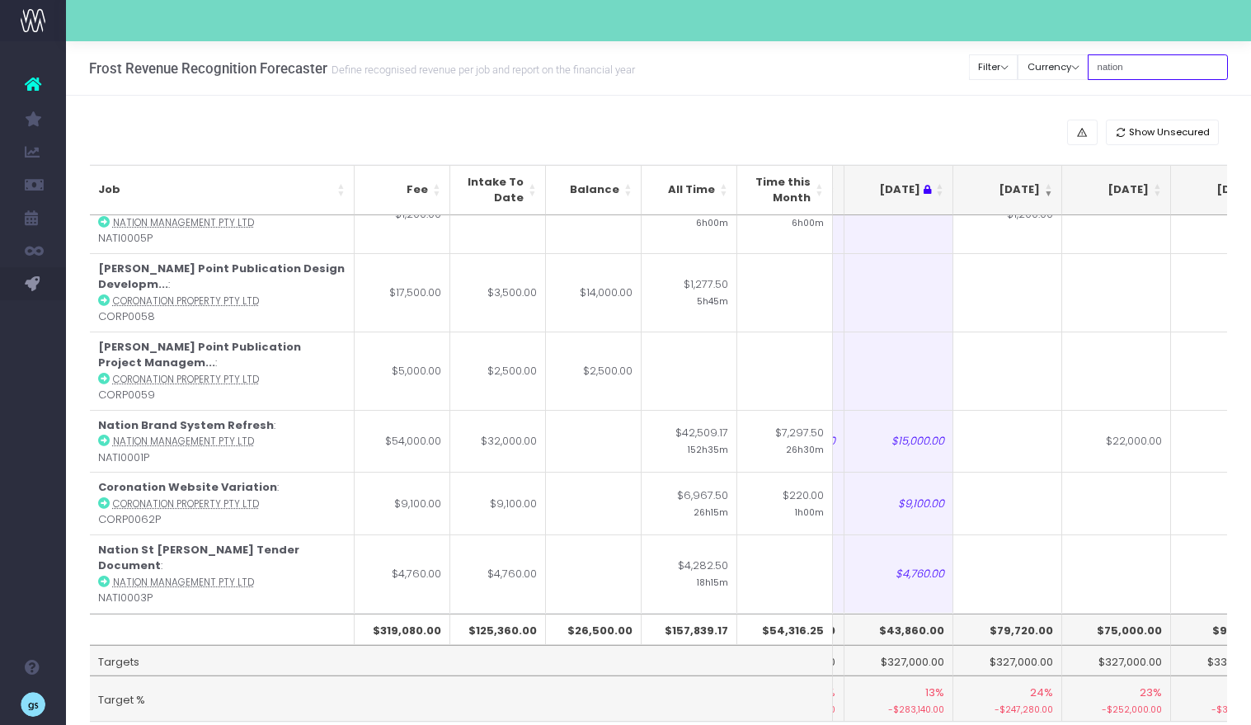
scroll to position [0, 207]
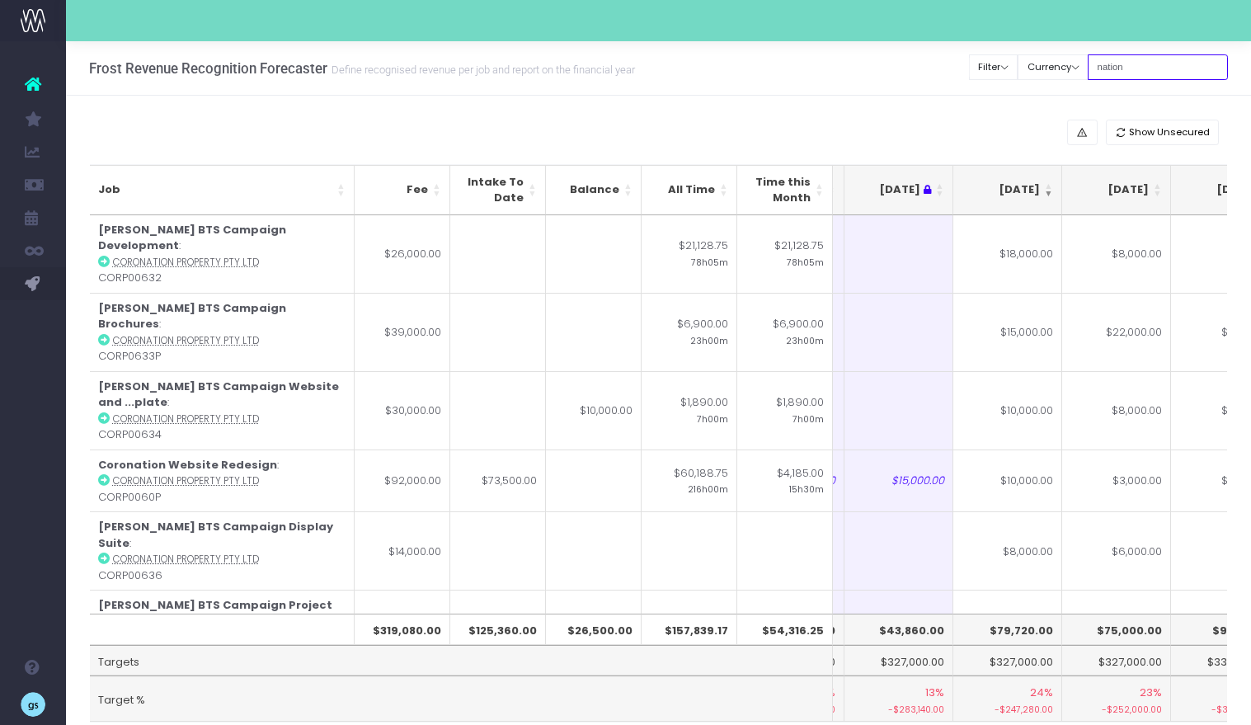
type input "nation"
drag, startPoint x: 1177, startPoint y: 64, endPoint x: 1101, endPoint y: 57, distance: 76.2
click at [1101, 58] on div "Clear Filters Filter By Account Manager All jeremy georgie lauren inezritchie a…" at bounding box center [1099, 67] width 258 height 34
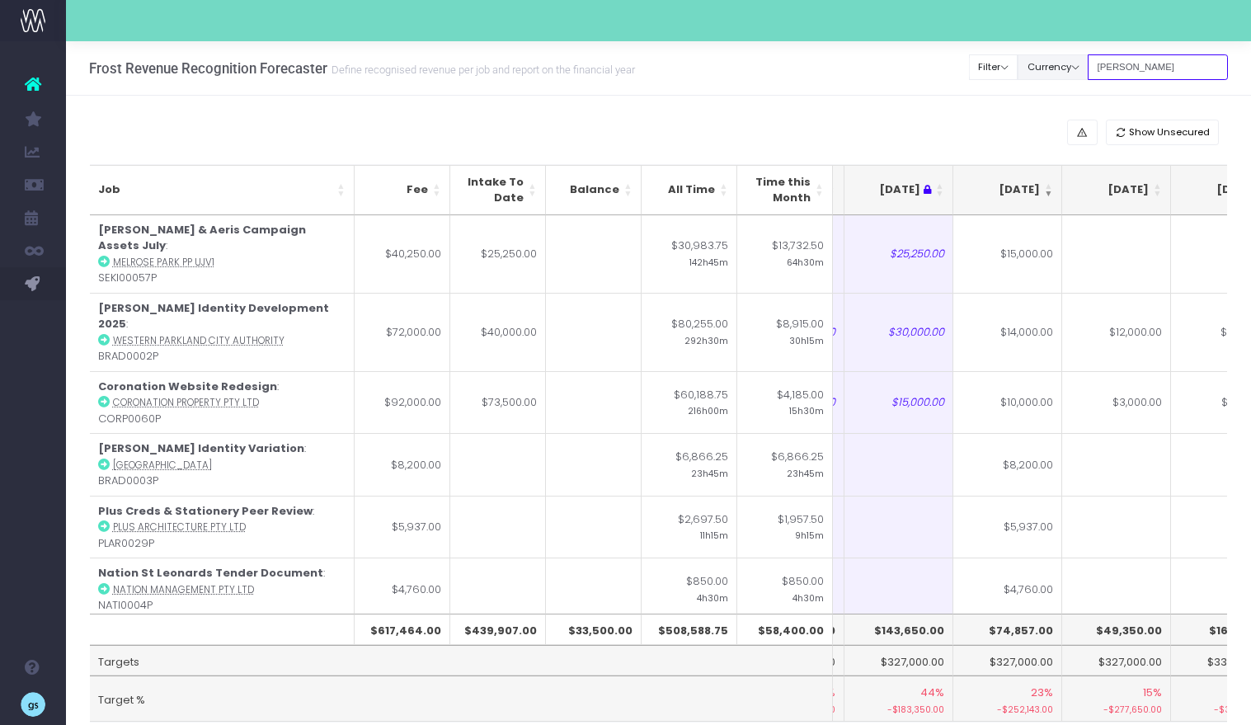
type input "inez"
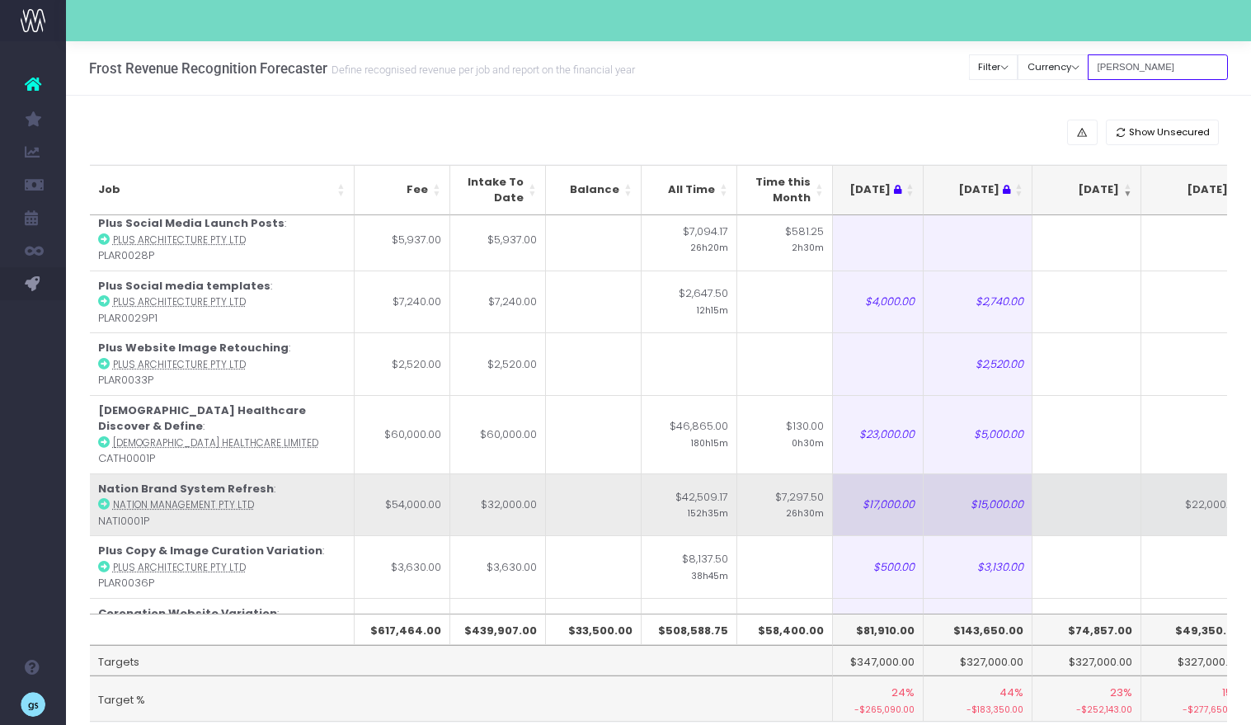
scroll to position [1397, 137]
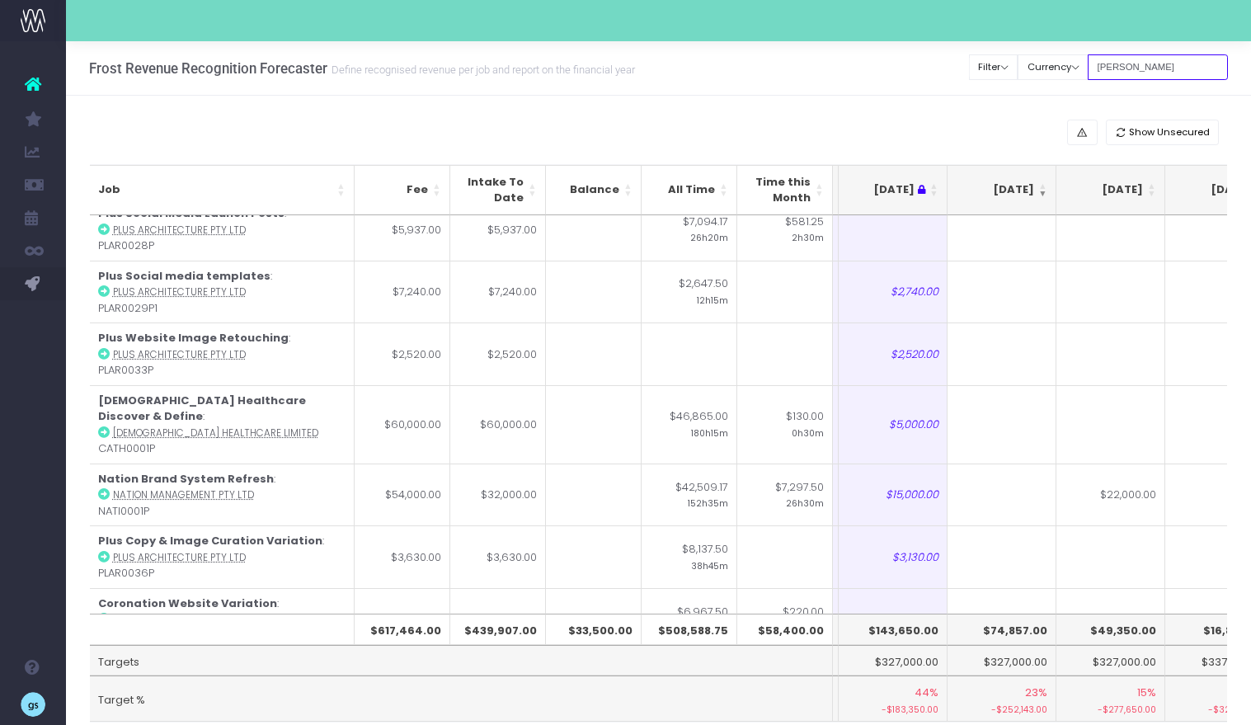
click at [1130, 60] on input "inez" at bounding box center [1158, 67] width 140 height 26
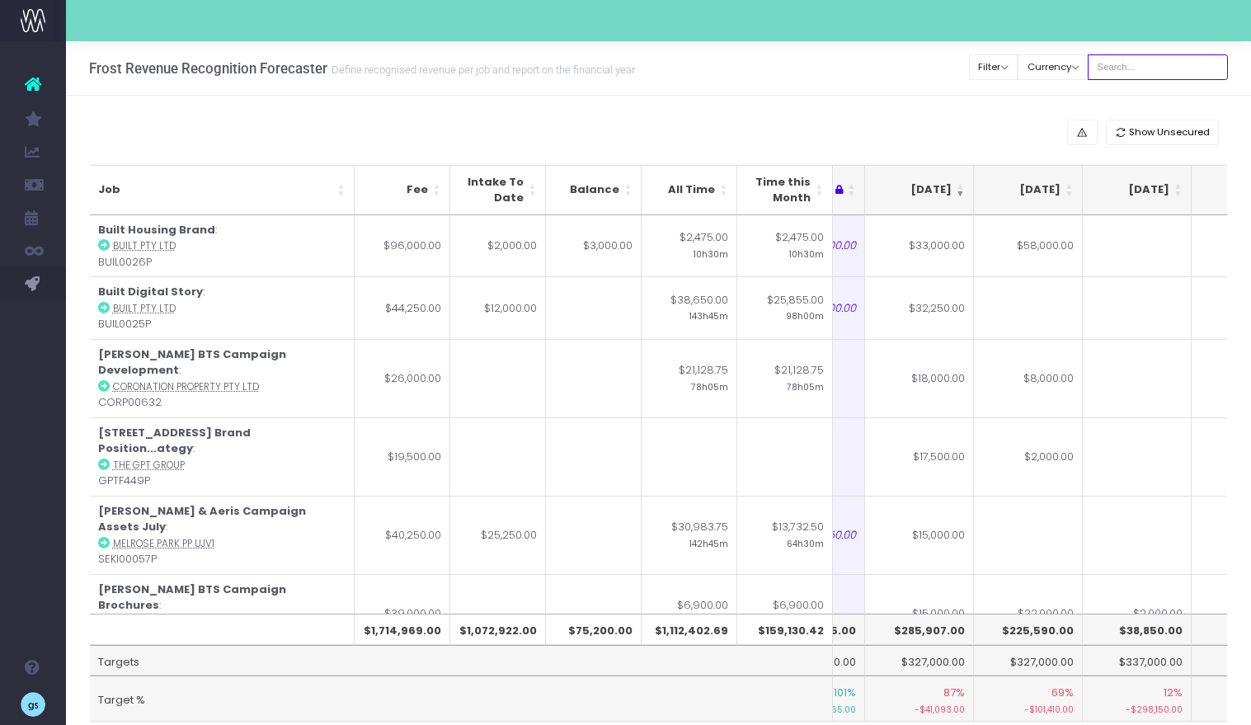
scroll to position [0, 289]
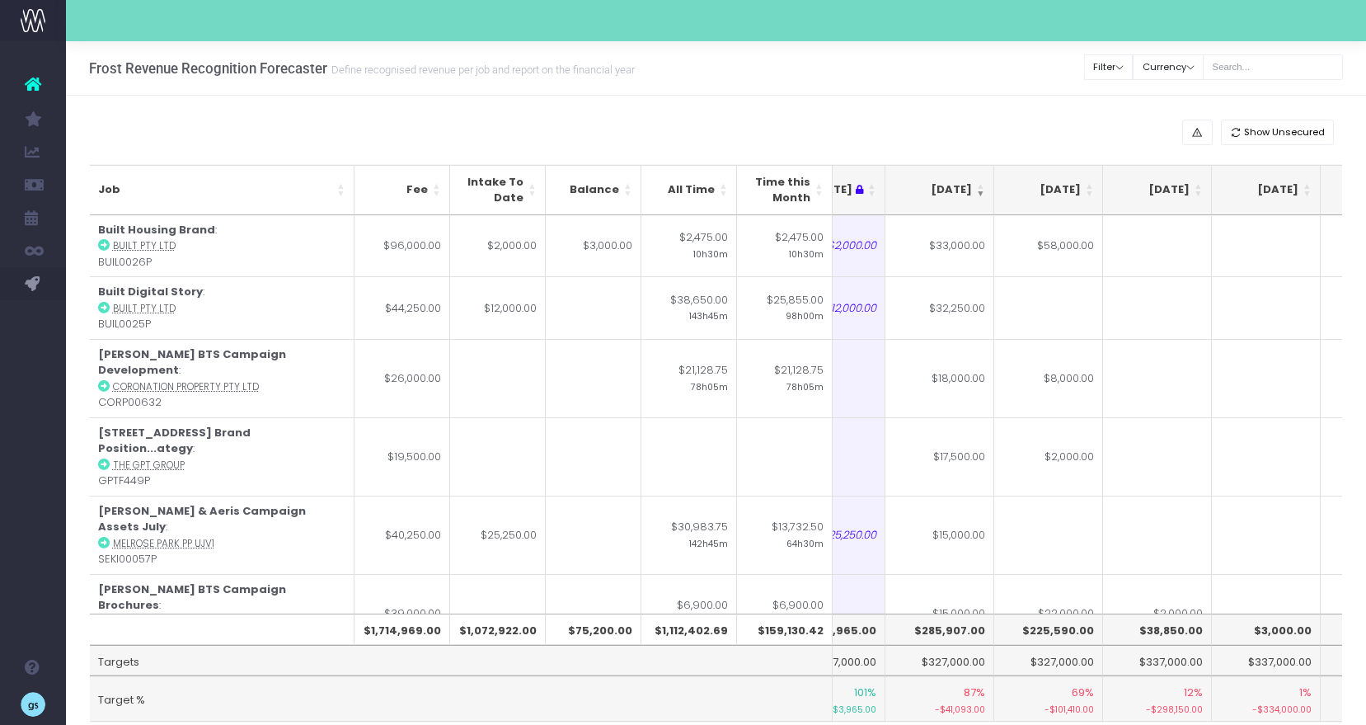
click at [989, 101] on div "Show Unsecured Job Fee Intake To Date Balance All Time Time this Month [DATE] J…" at bounding box center [716, 443] width 1300 height 694
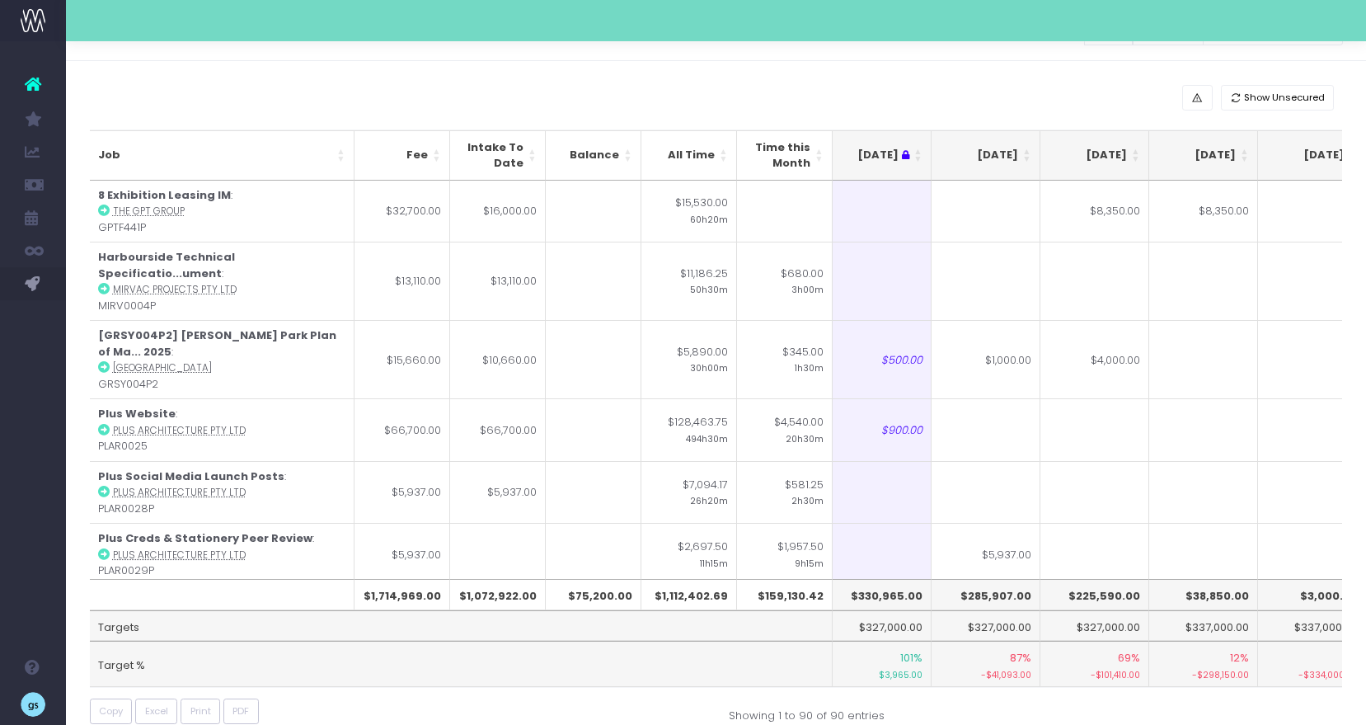
scroll to position [40, 0]
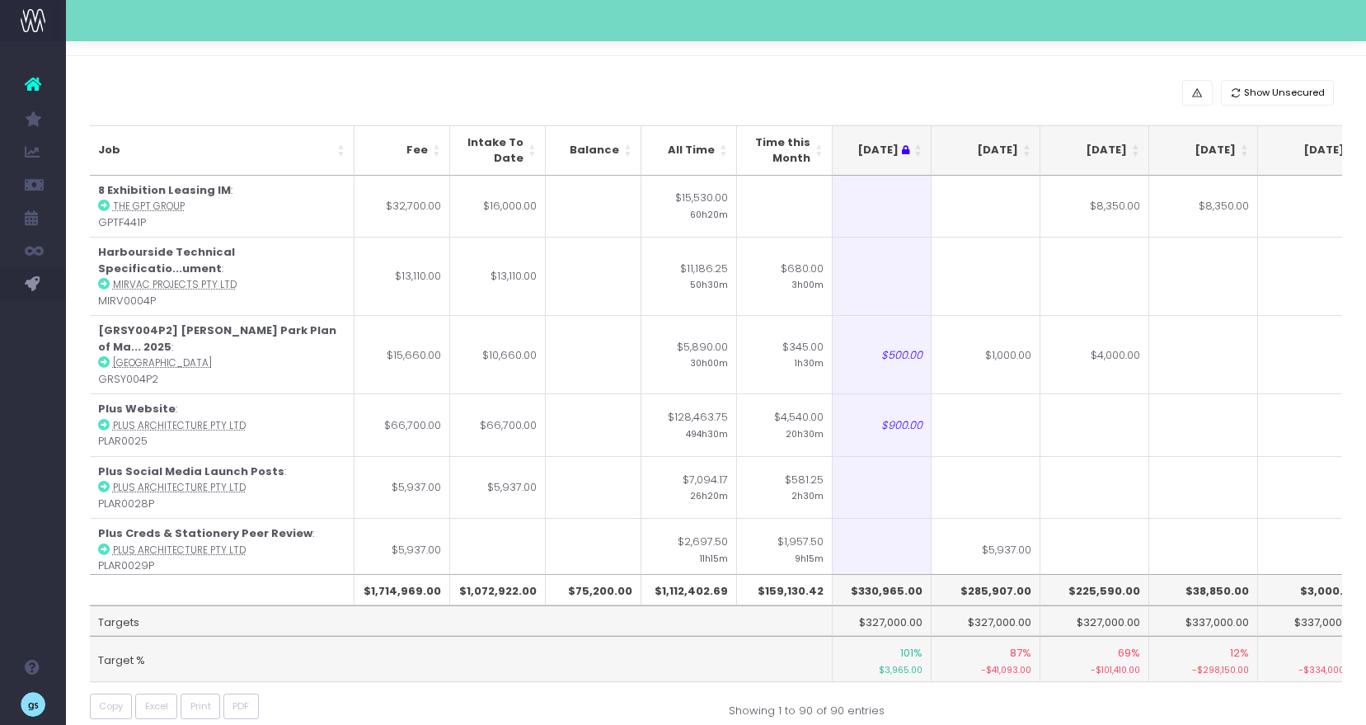
click at [408, 75] on div "Show Unsecured Job Fee Intake To Date Balance All Time Time this Month [DATE] J…" at bounding box center [716, 403] width 1300 height 694
click at [457, 94] on div "Show Unsecured" at bounding box center [716, 93] width 1253 height 26
